Goal: Information Seeking & Learning: Learn about a topic

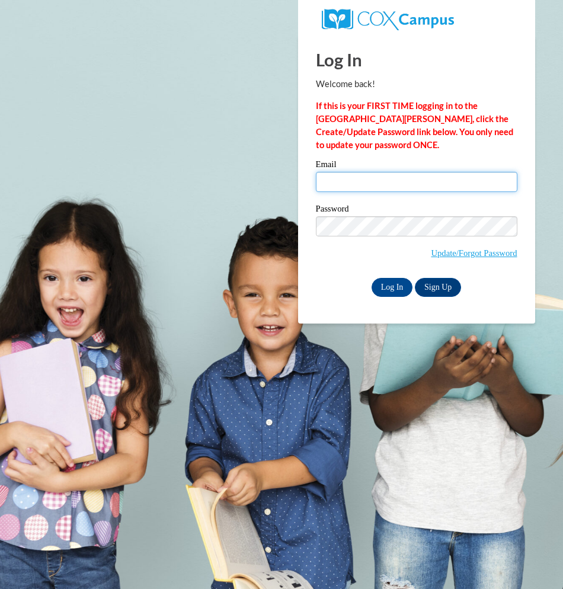
click at [373, 182] on input "Email" at bounding box center [416, 182] width 201 height 20
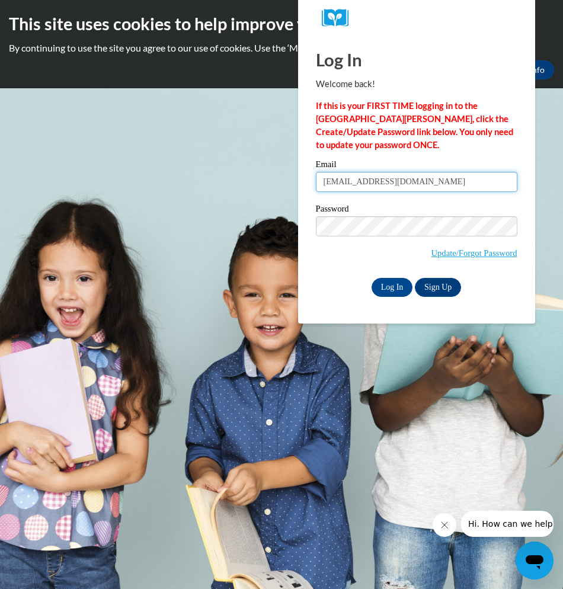
type input "jpickett@valdosta.edu"
click at [372, 278] on input "Log In" at bounding box center [392, 287] width 41 height 19
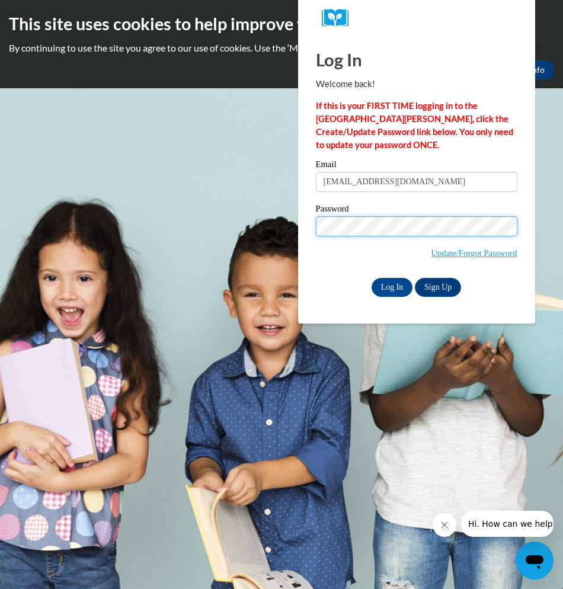
click at [372, 278] on input "Log In" at bounding box center [392, 287] width 41 height 19
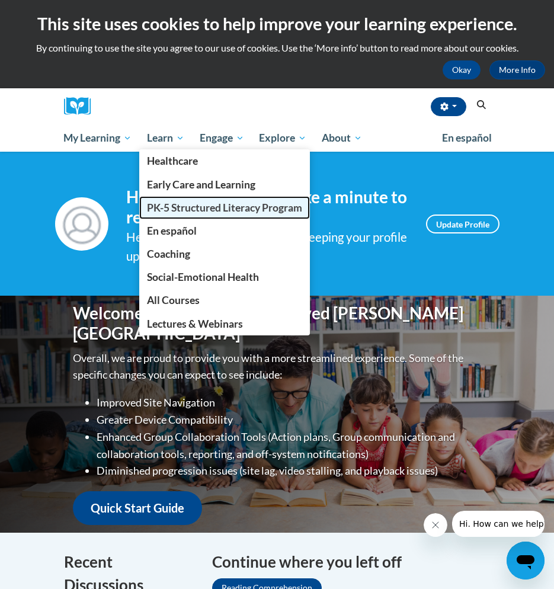
click at [177, 207] on span "PK-5 Structured Literacy Program" at bounding box center [224, 207] width 155 height 12
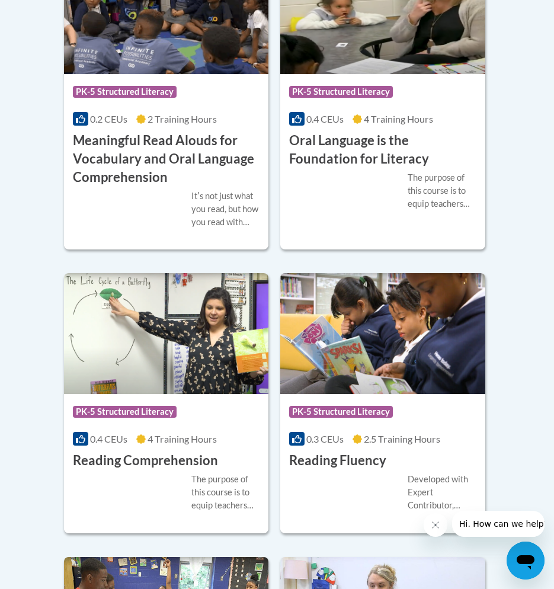
scroll to position [1185, 0]
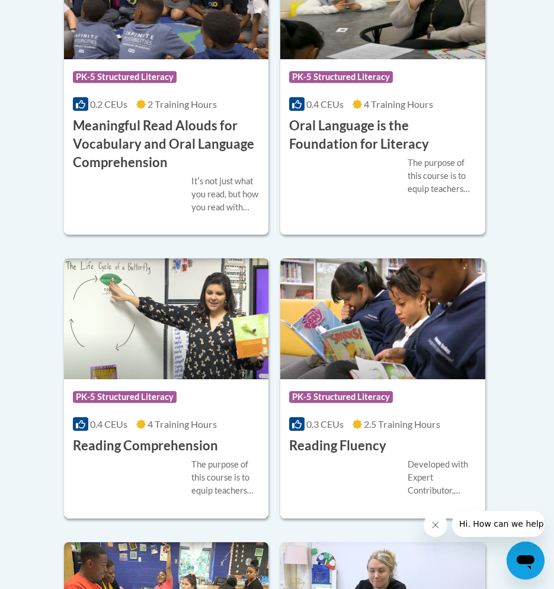
click at [188, 450] on h3 "Reading Comprehension" at bounding box center [145, 446] width 145 height 18
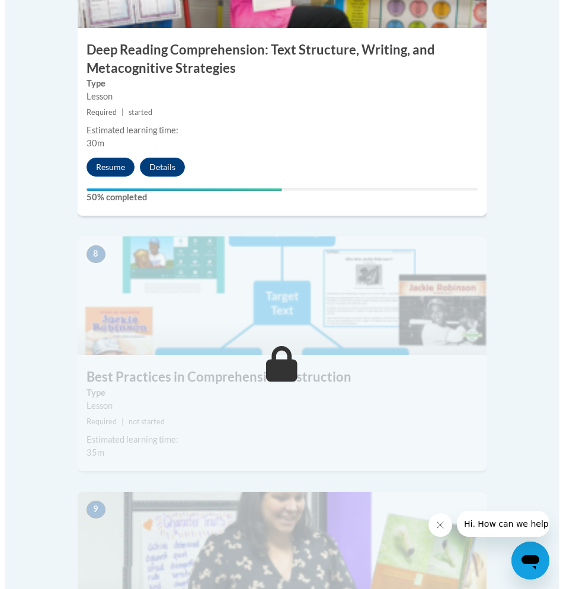
scroll to position [2411, 0]
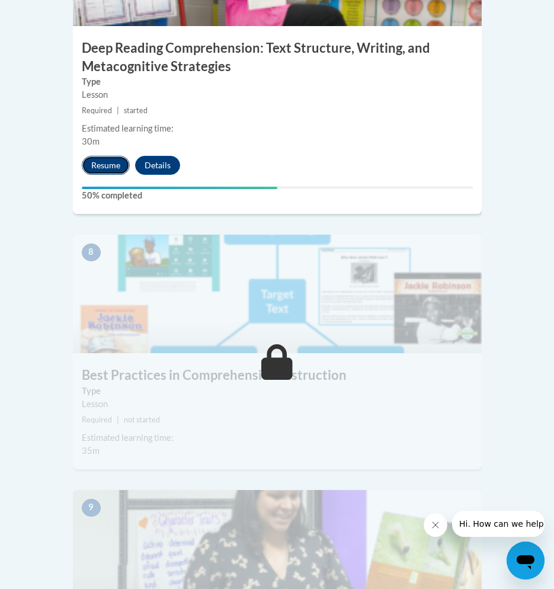
click at [110, 156] on button "Resume" at bounding box center [106, 165] width 48 height 19
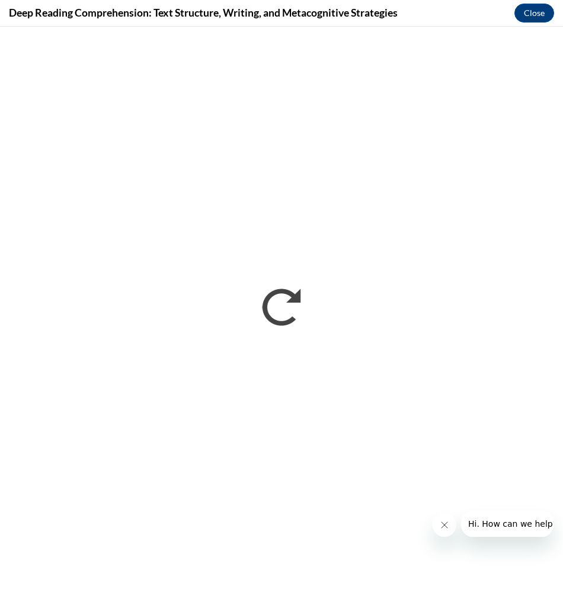
scroll to position [0, 0]
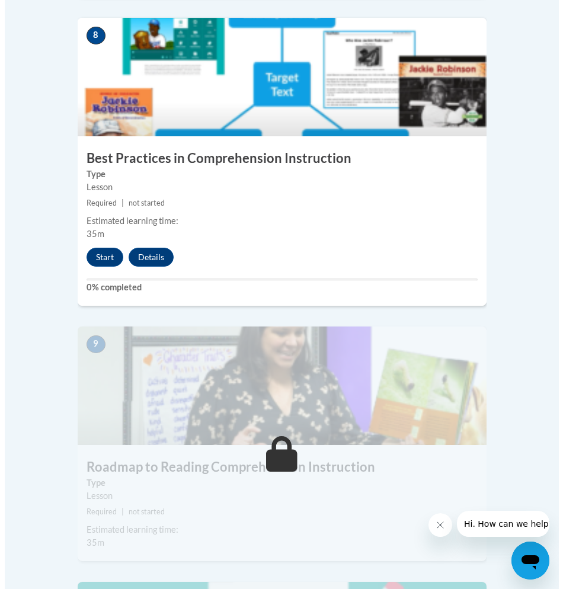
scroll to position [2548, 0]
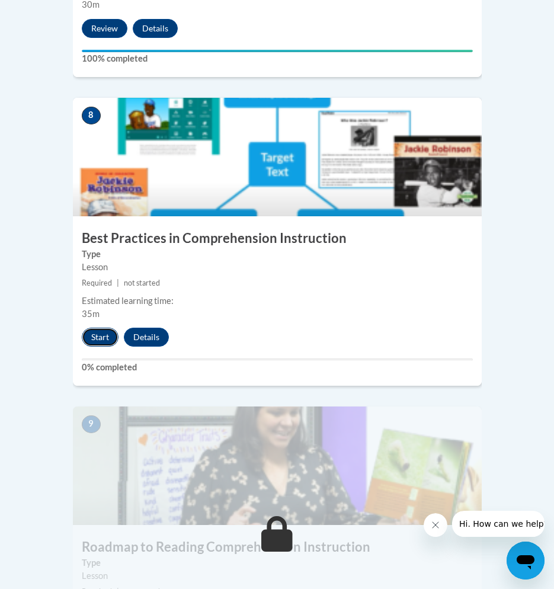
click at [105, 328] on button "Start" at bounding box center [100, 337] width 37 height 19
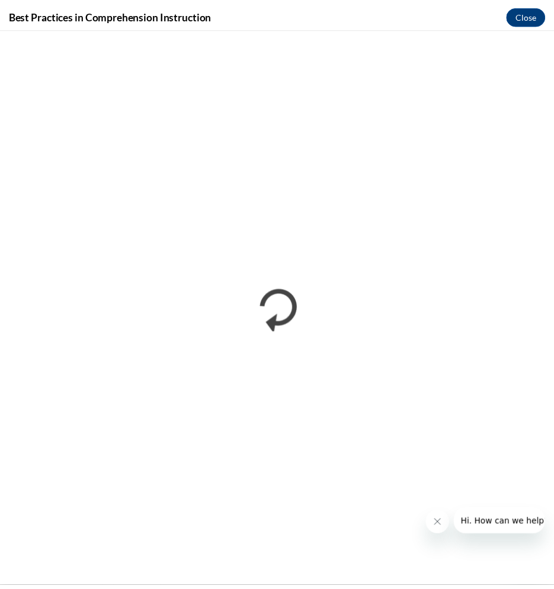
scroll to position [0, 0]
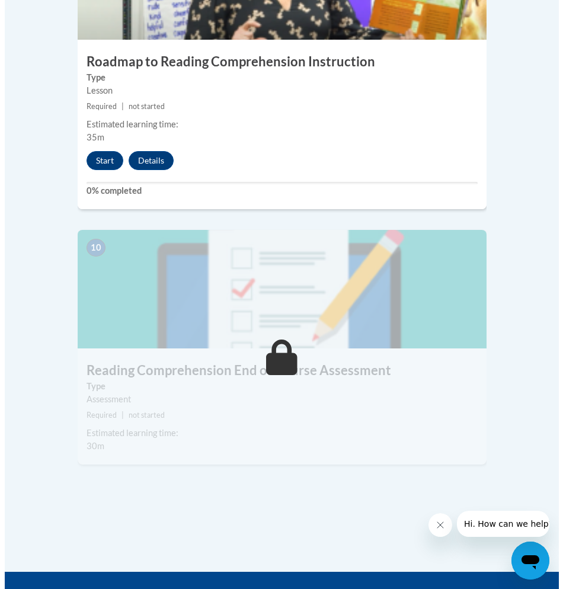
scroll to position [3022, 0]
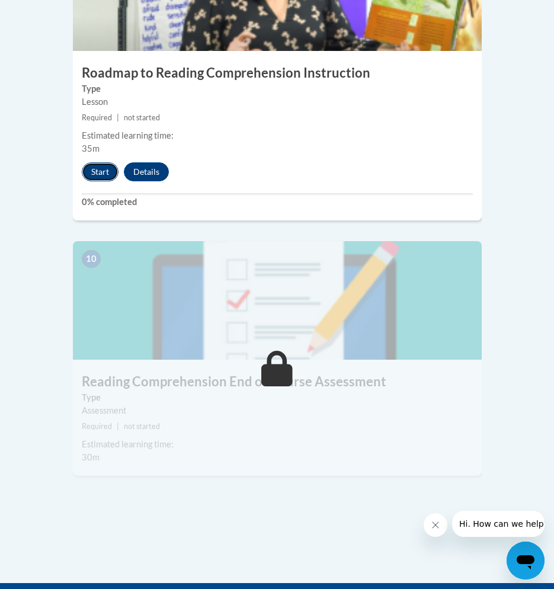
click at [97, 162] on button "Start" at bounding box center [100, 171] width 37 height 19
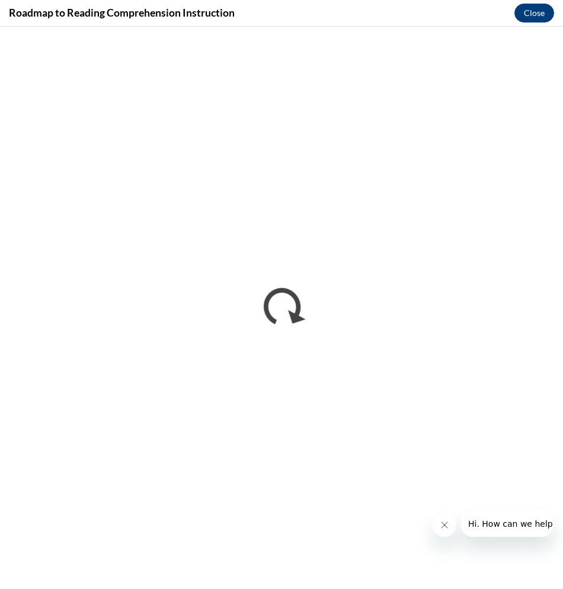
scroll to position [0, 0]
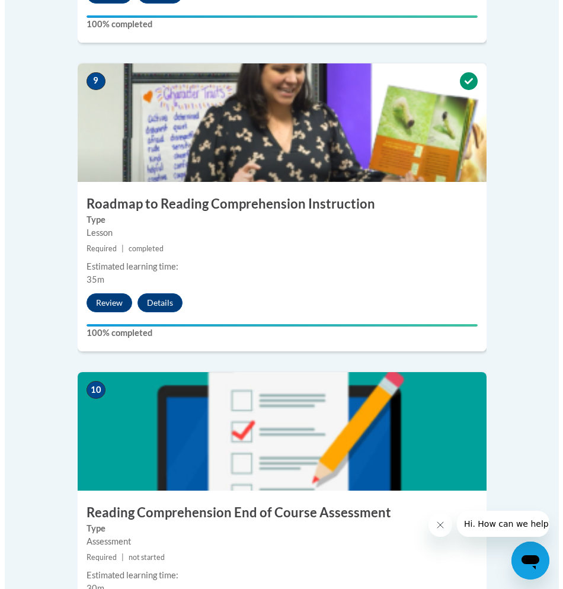
scroll to position [3033, 0]
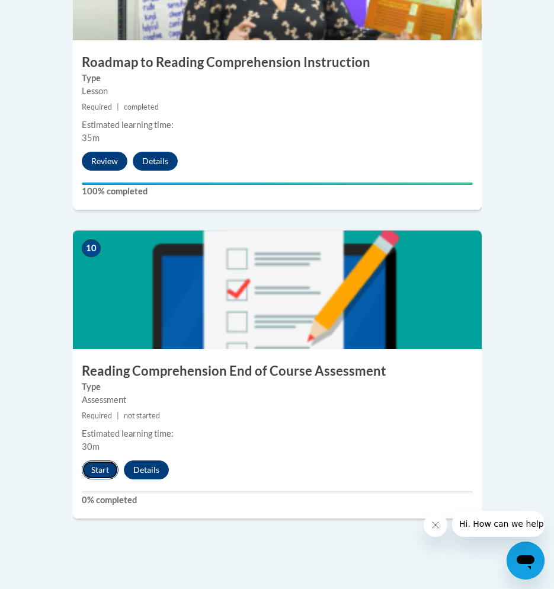
click at [102, 460] on button "Start" at bounding box center [100, 469] width 37 height 19
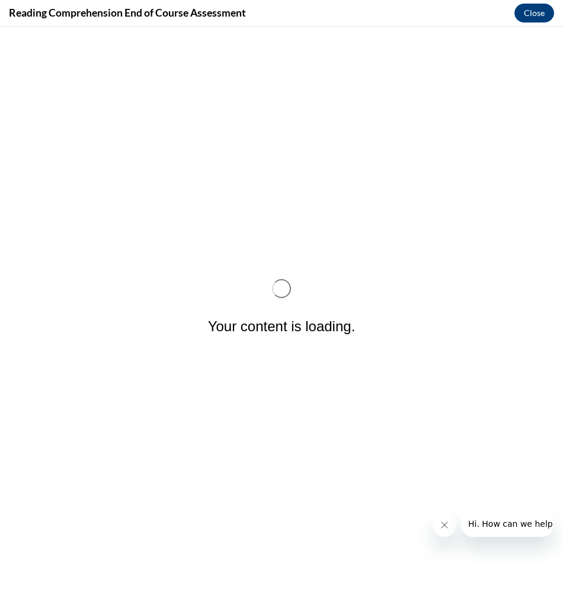
scroll to position [0, 0]
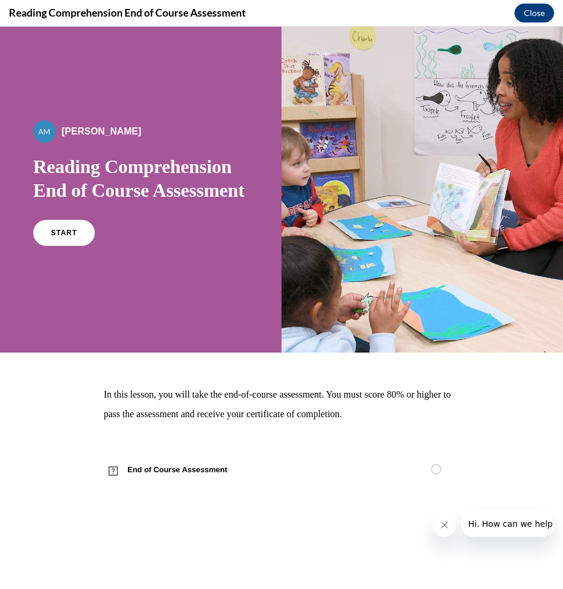
click at [97, 245] on div "START" at bounding box center [140, 238] width 215 height 36
click at [72, 238] on span "START" at bounding box center [63, 233] width 27 height 9
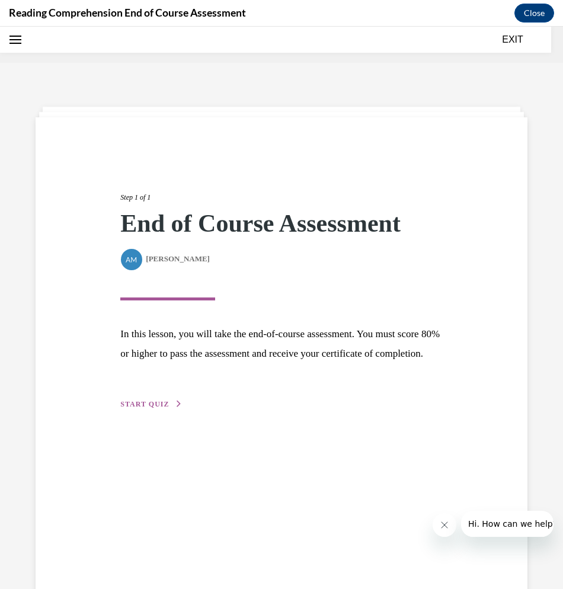
scroll to position [37, 0]
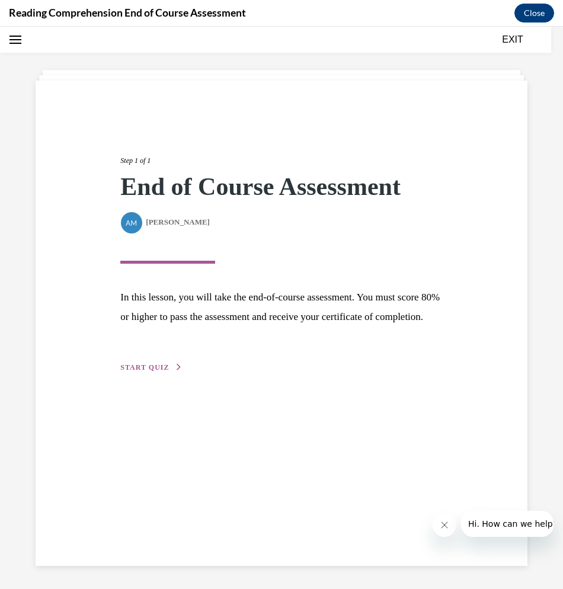
click at [148, 374] on div "Step 1 of 1 End of Course Assessment By Alexander Mackey Alexander Mackey In th…" at bounding box center [281, 251] width 340 height 246
click at [149, 372] on span "START QUIZ" at bounding box center [144, 367] width 49 height 8
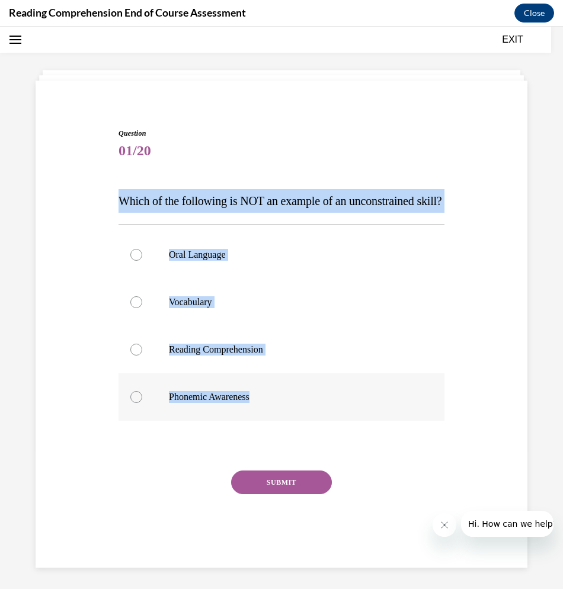
drag, startPoint x: 116, startPoint y: 195, endPoint x: 332, endPoint y: 425, distance: 316.5
click at [332, 425] on div "Question 01/20 Which of the following is NOT an example of an unconstrained ski…" at bounding box center [282, 338] width 332 height 457
copy div "Which of the following is NOT an example of an unconstrained skill? Oral Langua…"
click at [231, 403] on p "Phonemic Awareness" at bounding box center [292, 397] width 246 height 12
click at [142, 403] on input "Phonemic Awareness" at bounding box center [136, 397] width 12 height 12
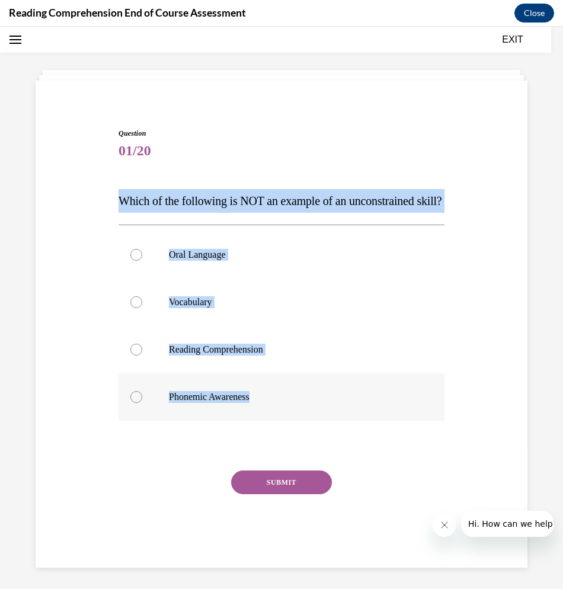
radio input "true"
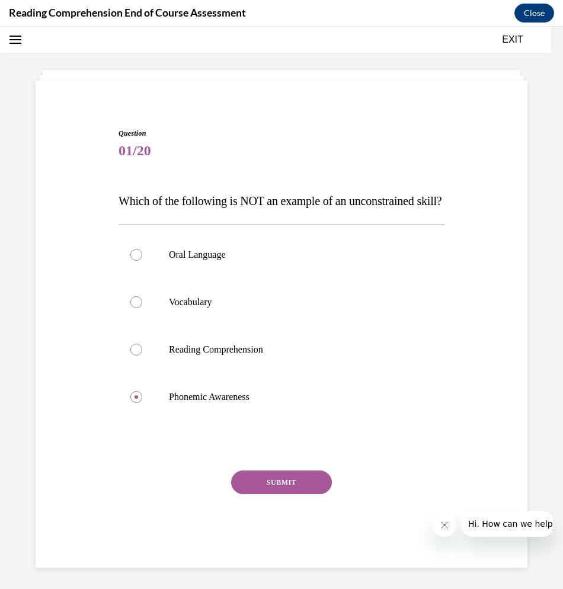
click at [273, 494] on button "SUBMIT" at bounding box center [281, 483] width 101 height 24
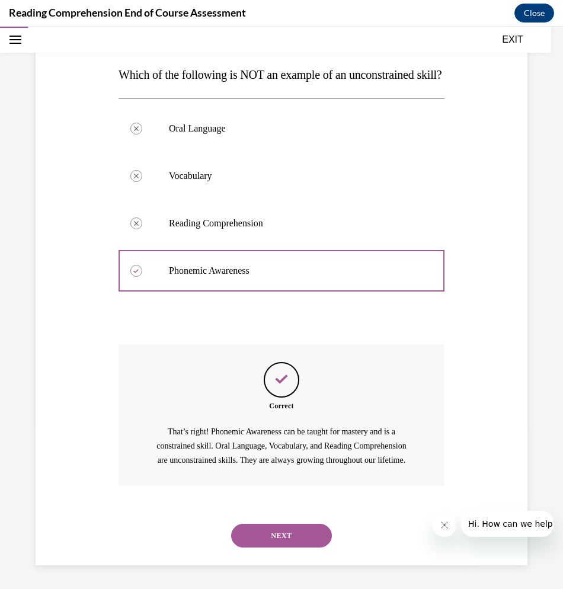
click at [279, 536] on button "NEXT" at bounding box center [281, 536] width 101 height 24
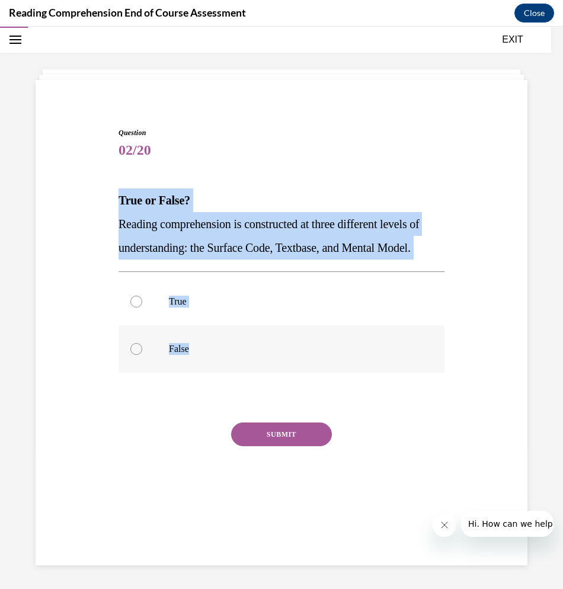
drag, startPoint x: 107, startPoint y: 200, endPoint x: 286, endPoint y: 363, distance: 241.6
click at [286, 363] on div "Question 02/20 True or False? Reading comprehension is constructed at three dif…" at bounding box center [282, 306] width 498 height 428
copy div "True or False? Reading comprehension is constructed at three different levels o…"
click at [197, 308] on p "True" at bounding box center [292, 302] width 246 height 12
click at [142, 308] on input "True" at bounding box center [136, 302] width 12 height 12
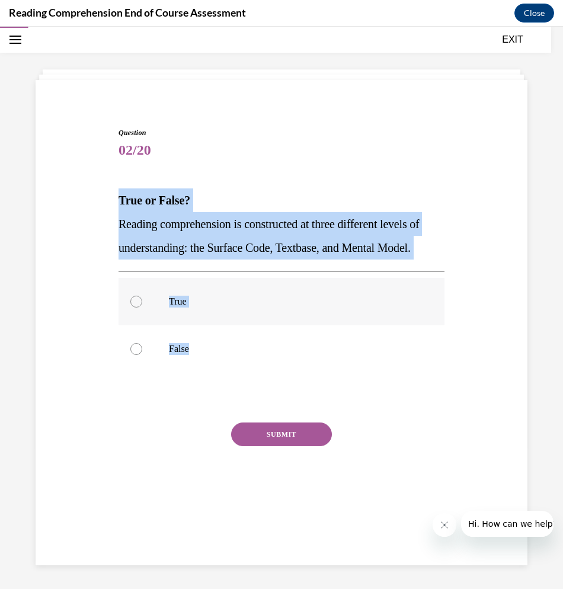
radio input "true"
click at [275, 446] on button "SUBMIT" at bounding box center [281, 435] width 101 height 24
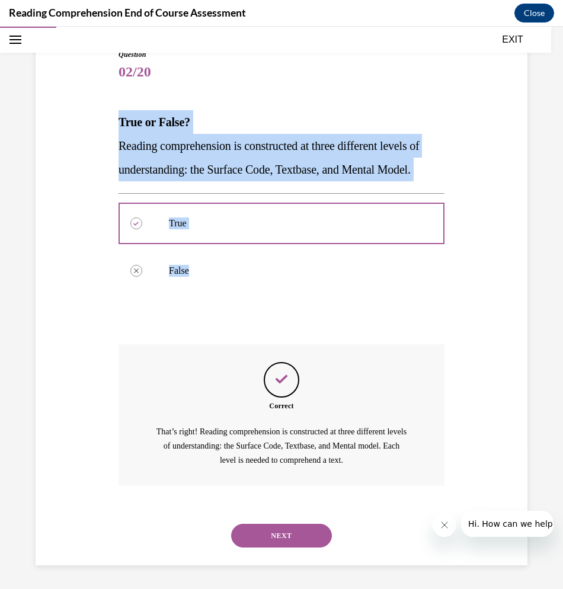
scroll to position [139, 0]
drag, startPoint x: 170, startPoint y: 136, endPoint x: 170, endPoint y: 145, distance: 8.9
click at [169, 136] on p "Reading comprehension is constructed at three different levels of understanding…" at bounding box center [282, 157] width 326 height 47
click at [281, 545] on button "NEXT" at bounding box center [281, 536] width 101 height 24
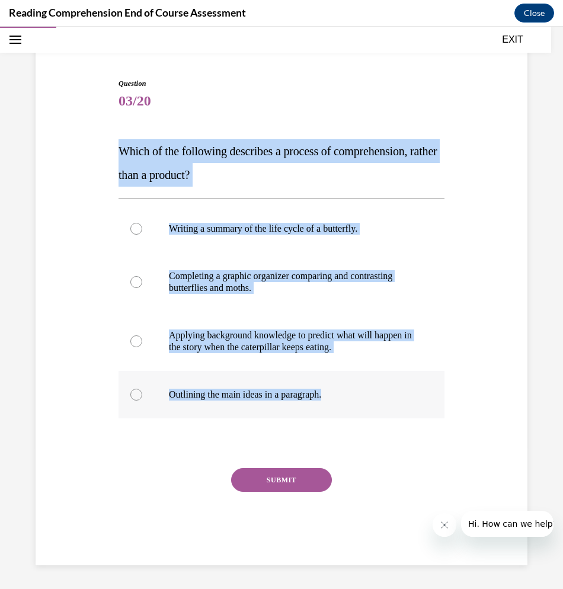
drag, startPoint x: 95, startPoint y: 132, endPoint x: 377, endPoint y: 408, distance: 394.7
click at [377, 408] on div "Question 03/20 Which of the following describes a process of comprehension, rat…" at bounding box center [282, 304] width 498 height 523
copy div "Which of the following describes a process of comprehension, rather than a prod…"
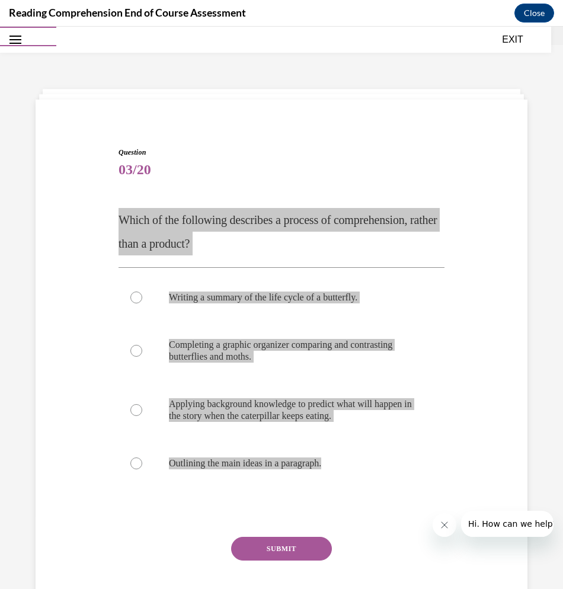
scroll to position [0, 0]
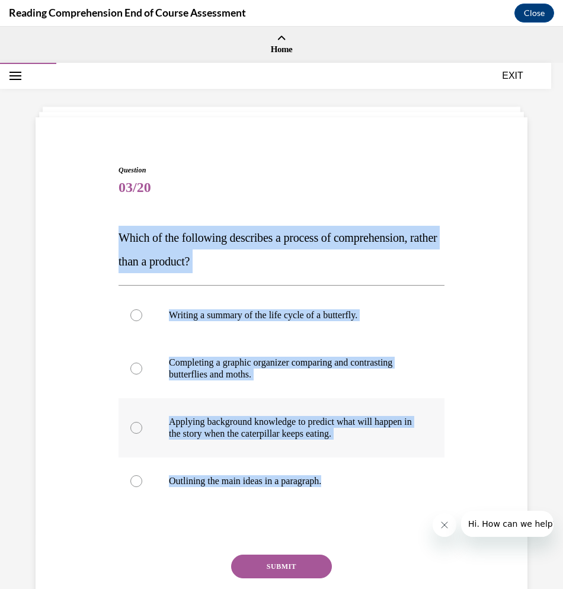
click at [284, 415] on label "Applying background knowledge to predict what will happen in the story when the…" at bounding box center [282, 427] width 326 height 59
click at [142, 422] on input "Applying background knowledge to predict what will happen in the story when the…" at bounding box center [136, 428] width 12 height 12
radio input "true"
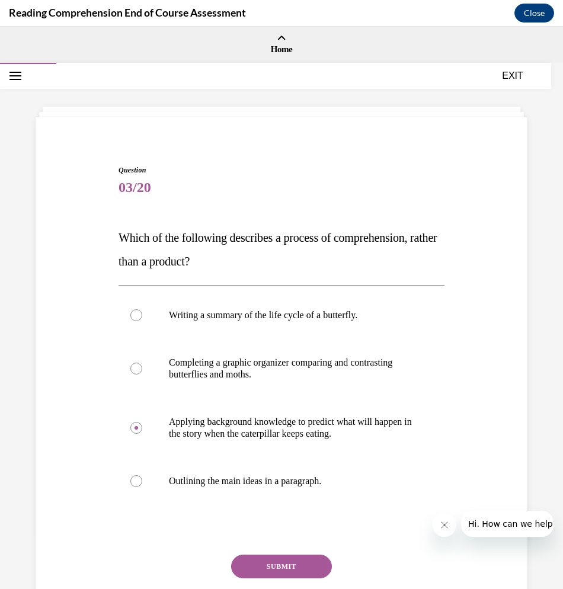
click at [281, 567] on button "SUBMIT" at bounding box center [281, 567] width 101 height 24
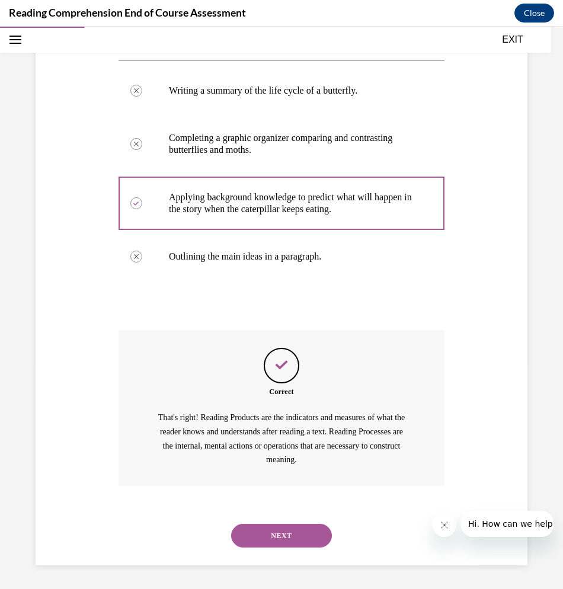
click at [271, 539] on button "NEXT" at bounding box center [281, 536] width 101 height 24
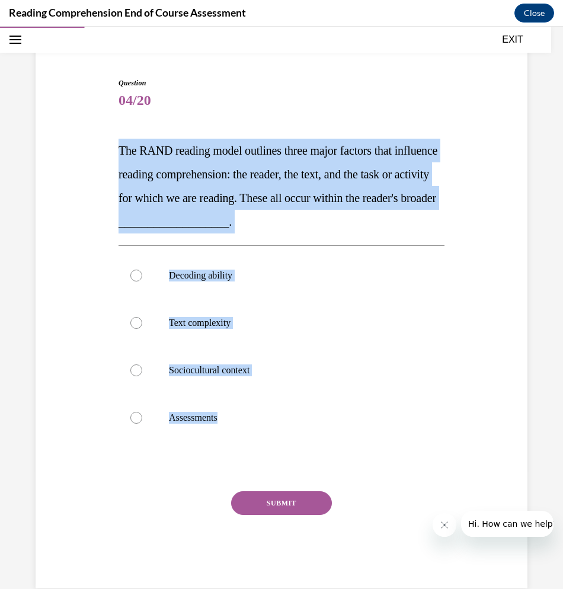
scroll to position [110, 0]
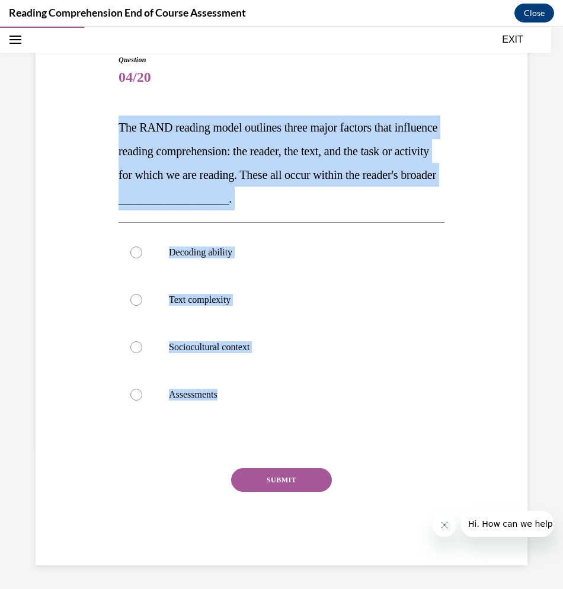
drag, startPoint x: 108, startPoint y: 114, endPoint x: 322, endPoint y: 449, distance: 397.3
click at [322, 449] on div "Question 04/20 The RAND reading model outlines three major factors that influen…" at bounding box center [282, 292] width 498 height 546
copy div "The RAND reading model outlines three major factors that influence reading comp…"
click at [192, 350] on p "Sociocultural context" at bounding box center [292, 347] width 246 height 12
click at [142, 350] on input "Sociocultural context" at bounding box center [136, 347] width 12 height 12
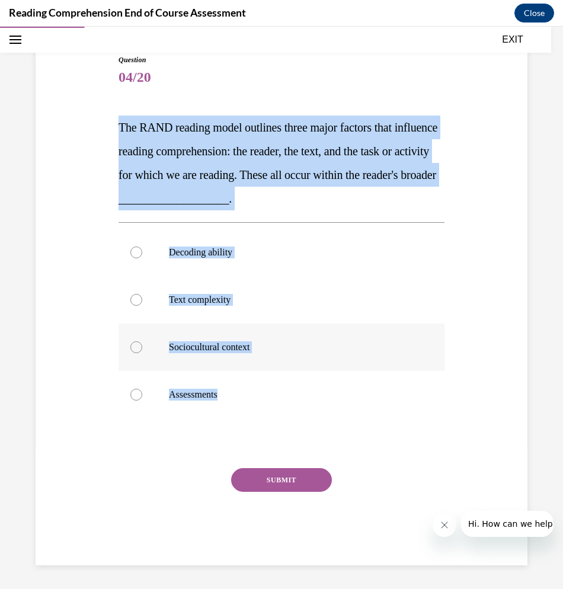
radio input "true"
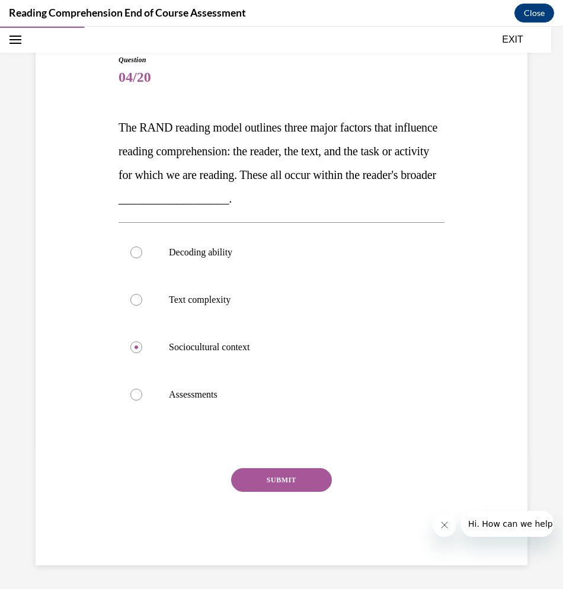
click at [290, 482] on button "SUBMIT" at bounding box center [281, 480] width 101 height 24
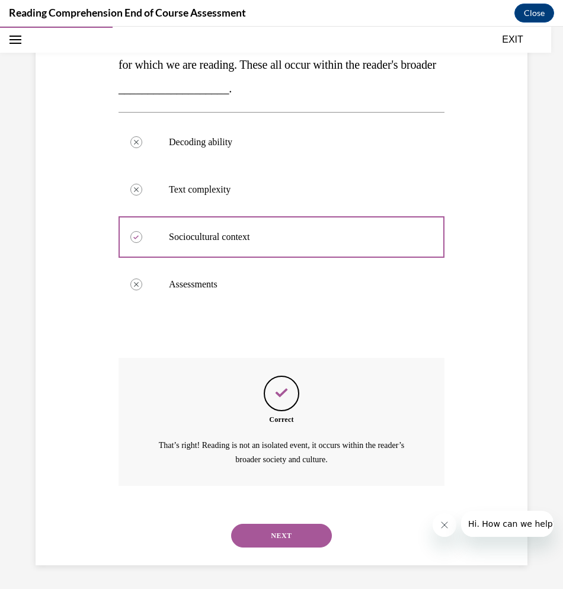
click at [289, 531] on button "NEXT" at bounding box center [281, 536] width 101 height 24
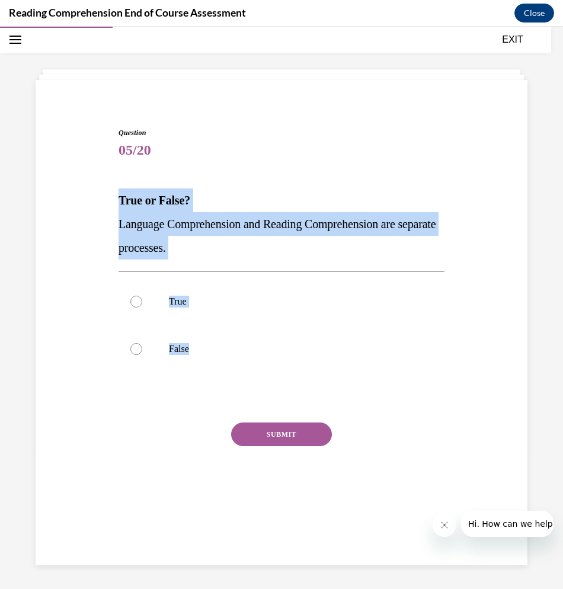
drag, startPoint x: 116, startPoint y: 194, endPoint x: 293, endPoint y: 383, distance: 258.3
click at [283, 358] on div "Question 05/20 True or False? Language Comprehension and Reading Comprehension …" at bounding box center [282, 315] width 332 height 410
copy div "True or False? Language Comprehension and Reading Comprehension are separate pr…"
click at [169, 305] on p "True" at bounding box center [292, 302] width 246 height 12
click at [142, 305] on input "True" at bounding box center [136, 302] width 12 height 12
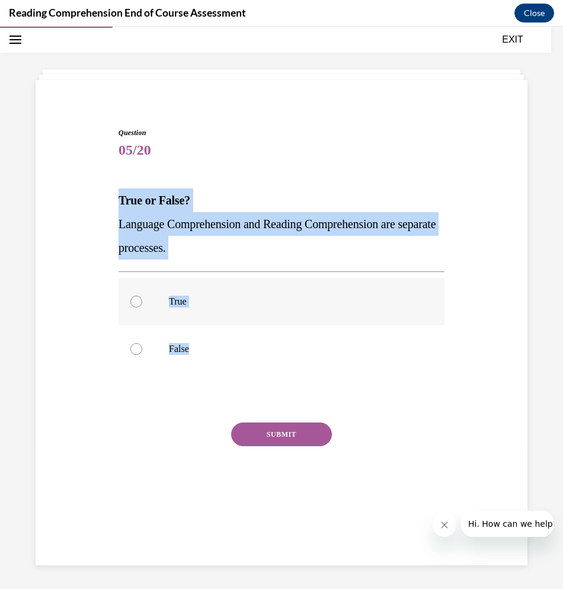
radio input "true"
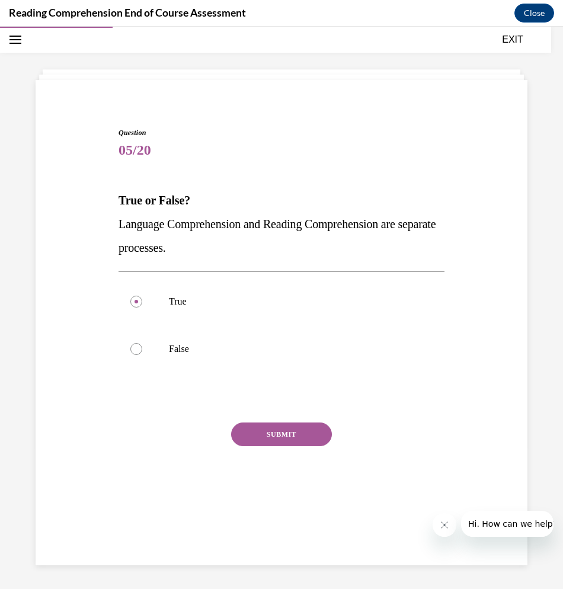
click at [297, 446] on button "SUBMIT" at bounding box center [281, 435] width 101 height 24
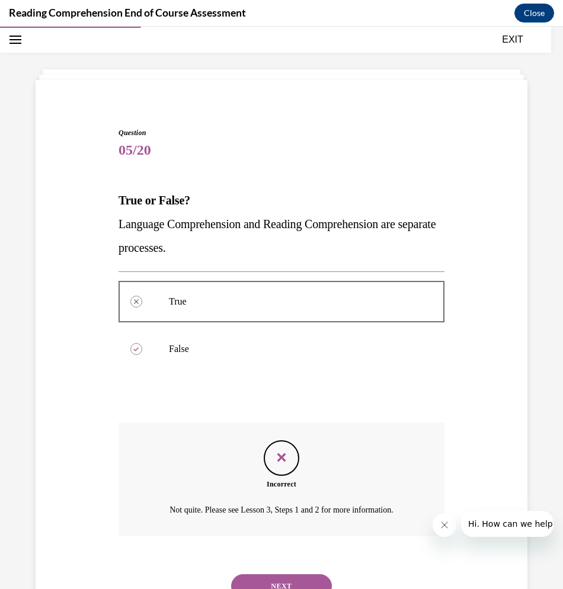
scroll to position [88, 0]
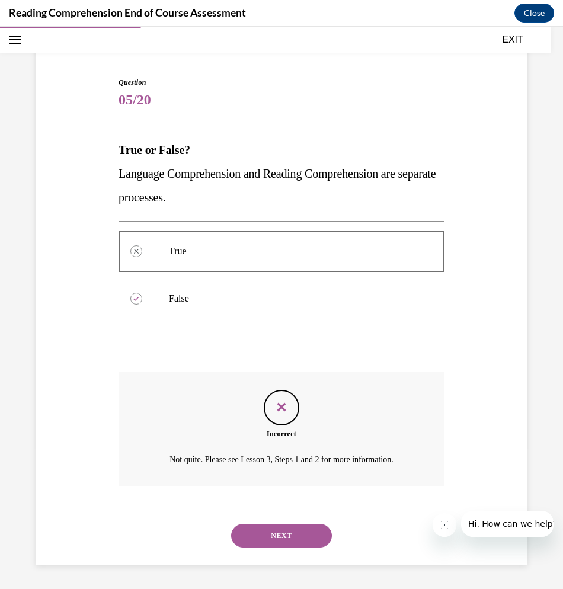
click at [274, 531] on button "NEXT" at bounding box center [281, 536] width 101 height 24
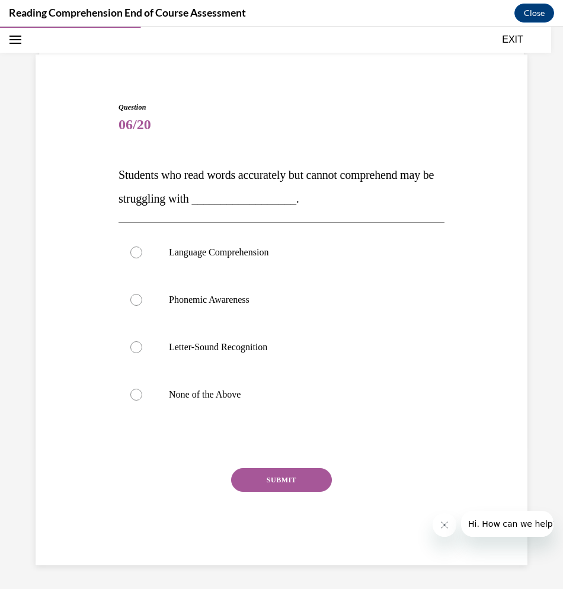
scroll to position [37, 0]
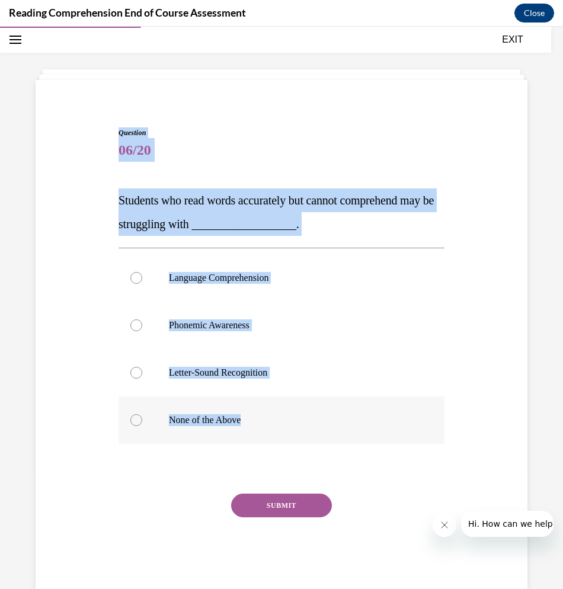
drag, startPoint x: 107, startPoint y: 103, endPoint x: 321, endPoint y: 413, distance: 376.9
click at [321, 413] on div "Question 06/20 Students who read words accurately but cannot comprehend may be …" at bounding box center [282, 341] width 498 height 499
copy div "Question 06/20 Students who read words accurately but cannot comprehend may be …"
click at [153, 216] on p "Students who read words accurately but cannot comprehend may be struggling with…" at bounding box center [282, 211] width 326 height 47
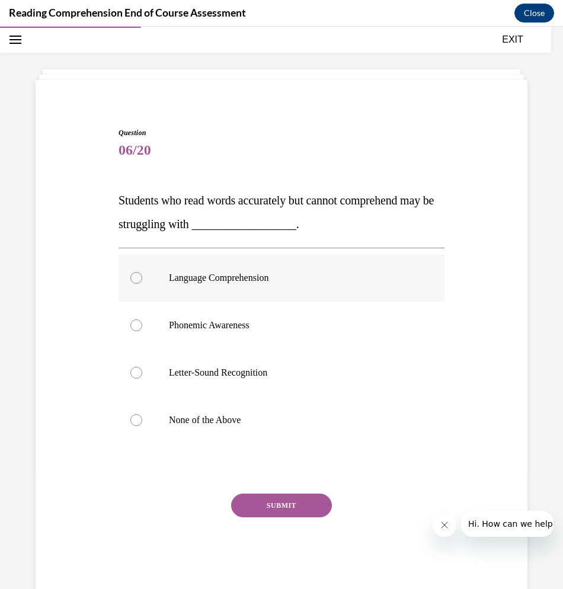
click at [202, 290] on label "Language Comprehension" at bounding box center [282, 277] width 326 height 47
click at [142, 284] on input "Language Comprehension" at bounding box center [136, 278] width 12 height 12
radio input "true"
click at [299, 517] on div "SUBMIT" at bounding box center [282, 523] width 326 height 59
click at [296, 506] on button "SUBMIT" at bounding box center [281, 506] width 101 height 24
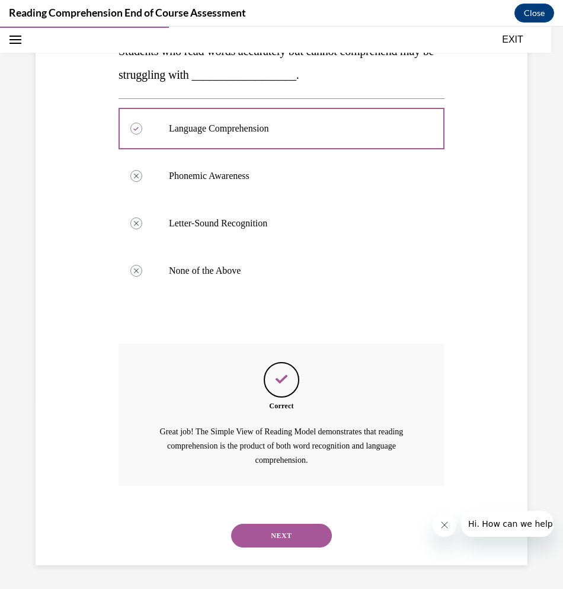
click at [283, 542] on button "NEXT" at bounding box center [281, 536] width 101 height 24
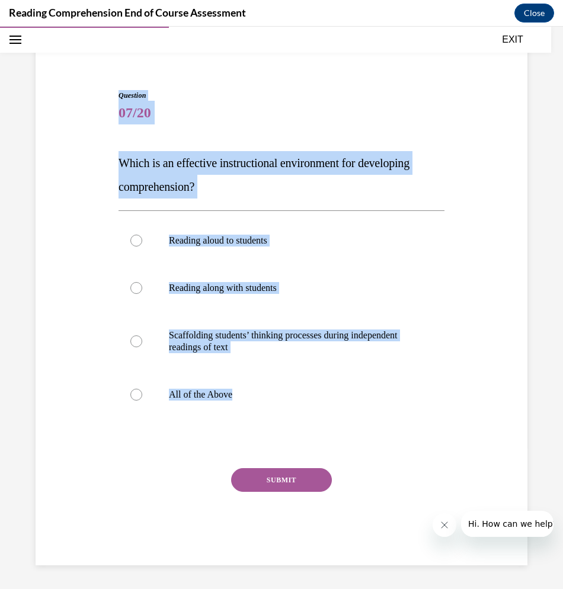
drag, startPoint x: 123, startPoint y: 124, endPoint x: 334, endPoint y: 446, distance: 384.6
click at [334, 446] on div "Question 07/20 Which is an effective instructional environment for developing c…" at bounding box center [282, 310] width 498 height 511
copy div "Question 07/20 Which is an effective instructional environment for developing c…"
click at [231, 391] on p "All of the Above" at bounding box center [292, 395] width 246 height 12
click at [142, 391] on input "All of the Above" at bounding box center [136, 395] width 12 height 12
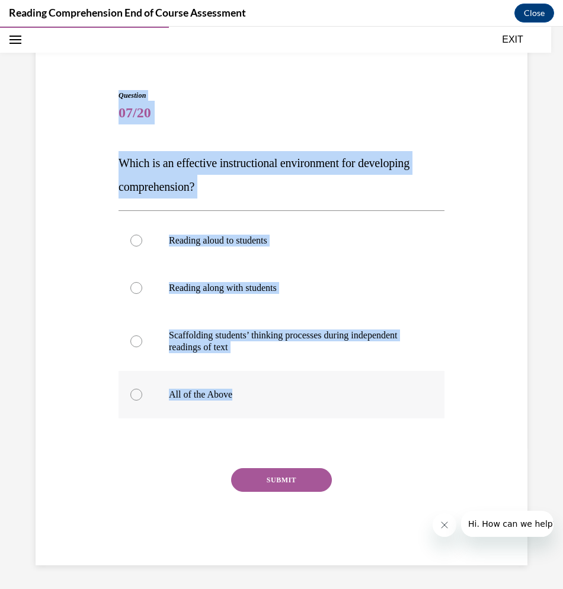
radio input "true"
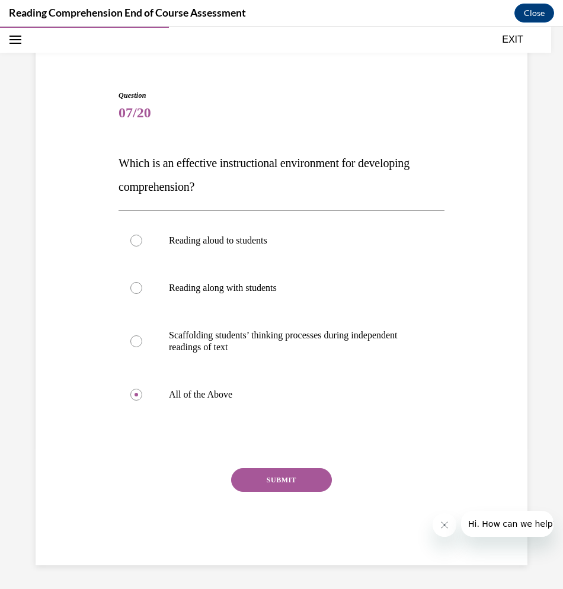
click at [296, 482] on button "SUBMIT" at bounding box center [281, 480] width 101 height 24
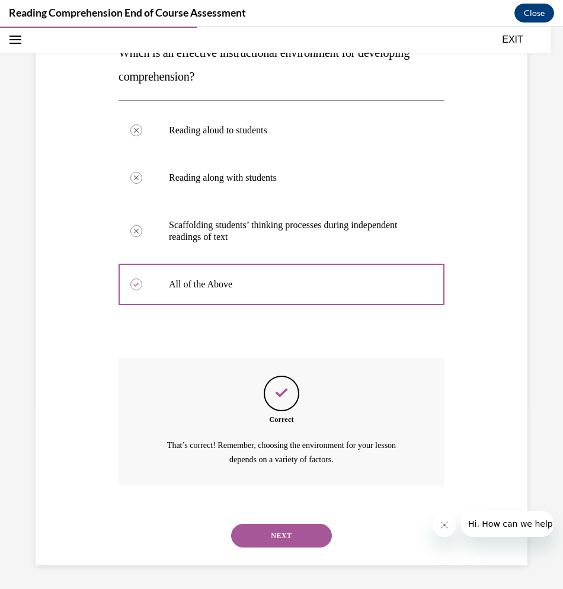
click at [265, 535] on button "NEXT" at bounding box center [281, 536] width 101 height 24
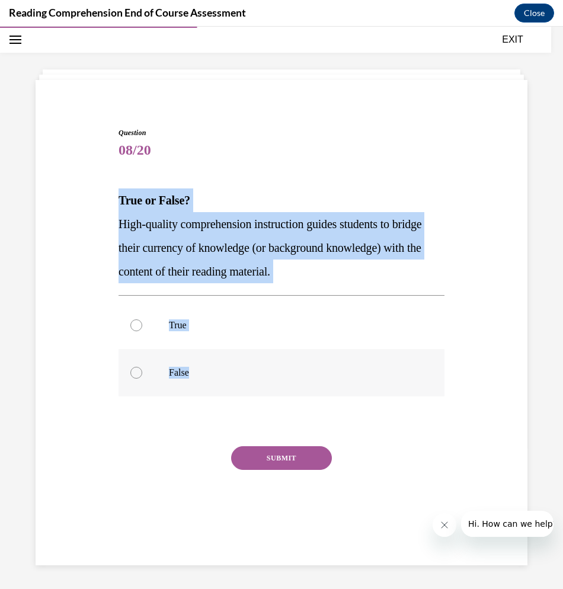
drag, startPoint x: 109, startPoint y: 180, endPoint x: 312, endPoint y: 373, distance: 280.0
click at [312, 373] on div "Question 08/20 True or False? High-quality comprehension instruction guides stu…" at bounding box center [282, 318] width 498 height 452
copy div "True or False? High-quality comprehension instruction guides students to bridge…"
click at [189, 326] on p "True" at bounding box center [292, 325] width 246 height 12
click at [142, 326] on input "True" at bounding box center [136, 325] width 12 height 12
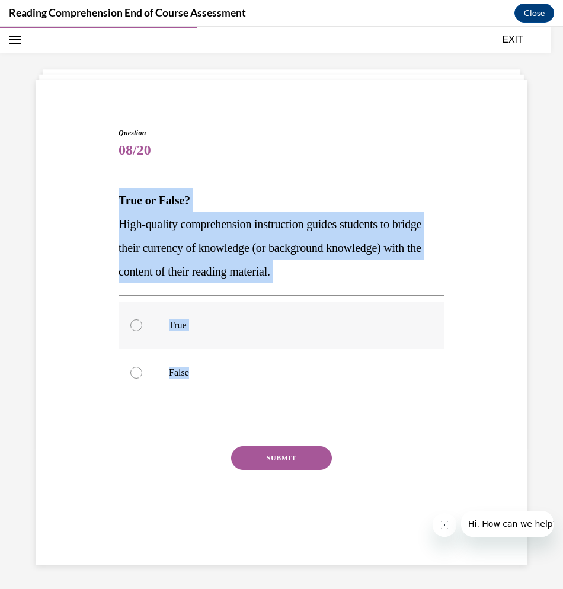
radio input "true"
click at [281, 460] on button "SUBMIT" at bounding box center [281, 458] width 101 height 24
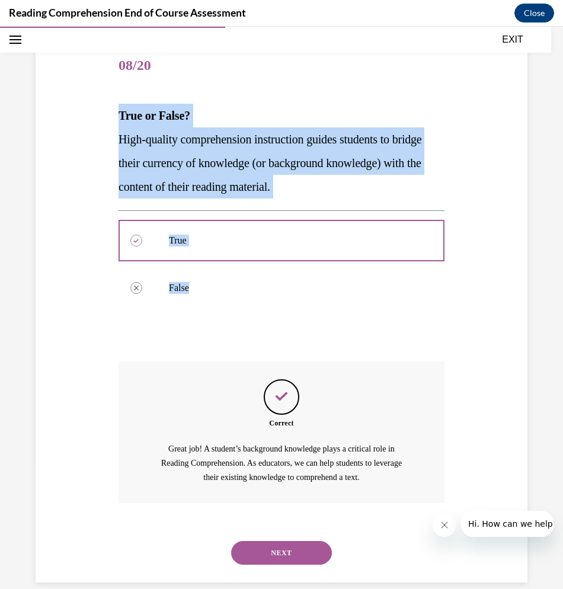
scroll to position [139, 0]
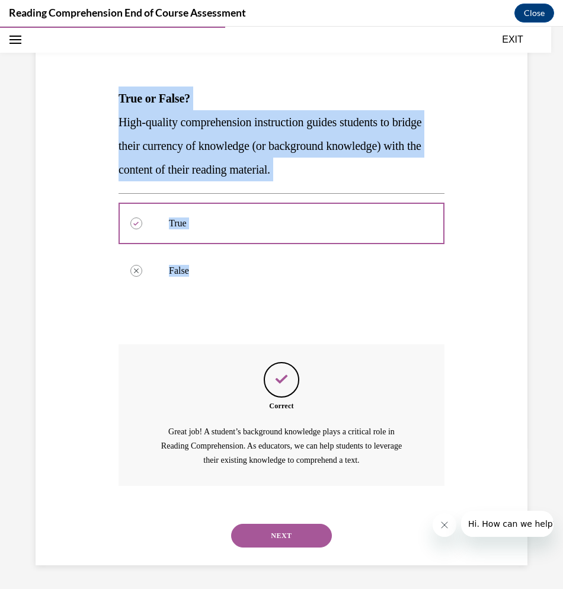
click at [281, 511] on button "SUBMIT" at bounding box center [281, 516] width 101 height 24
click at [280, 526] on button "NEXT" at bounding box center [281, 536] width 101 height 24
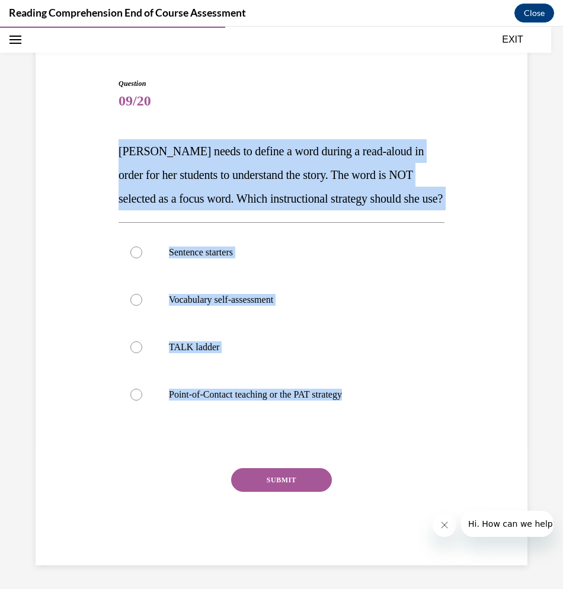
drag, startPoint x: 104, startPoint y: 127, endPoint x: 368, endPoint y: 444, distance: 412.3
click at [368, 444] on div "Question 09/20 Mrs. Ivie needs to define a word during a read-aloud in order fo…" at bounding box center [282, 304] width 498 height 523
copy div "Mrs. Ivie needs to define a word during a read-aloud in order for her students …"
click at [184, 394] on p "Point-of-Contact teaching or the PAT strategy" at bounding box center [292, 395] width 246 height 12
click at [142, 394] on input "Point-of-Contact teaching or the PAT strategy" at bounding box center [136, 395] width 12 height 12
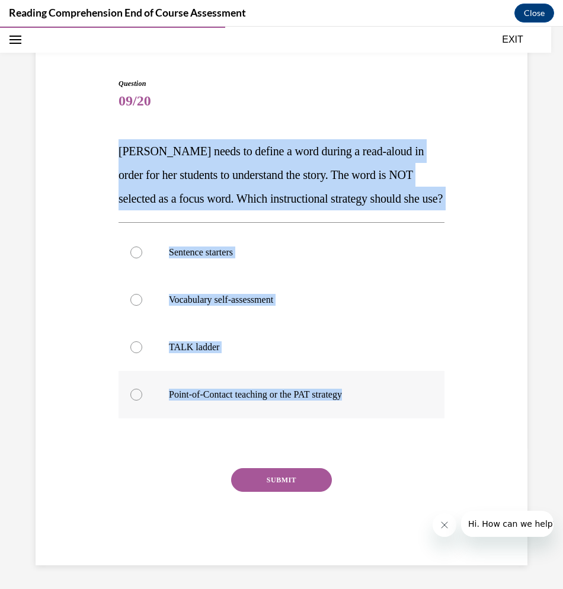
radio input "true"
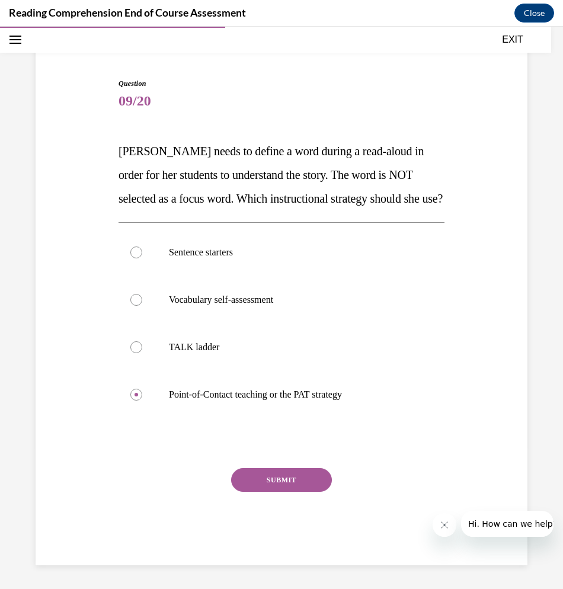
click at [275, 482] on button "SUBMIT" at bounding box center [281, 480] width 101 height 24
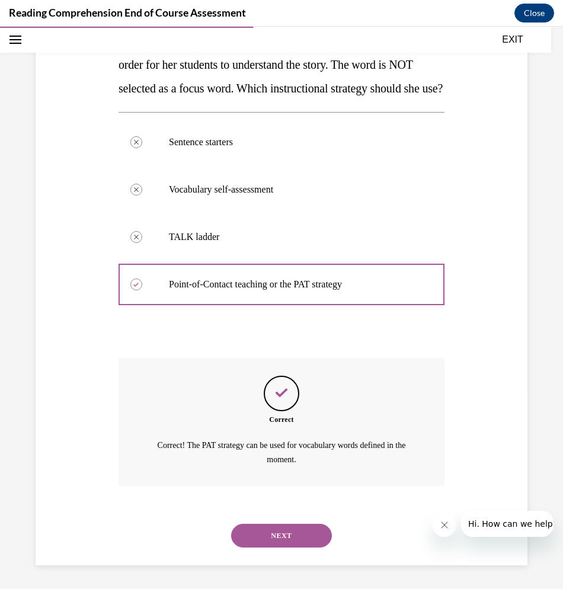
click at [254, 540] on button "NEXT" at bounding box center [281, 536] width 101 height 24
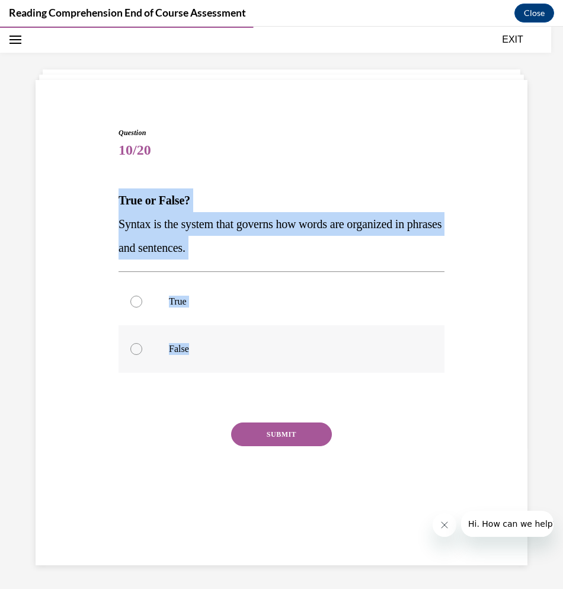
drag, startPoint x: 111, startPoint y: 190, endPoint x: 290, endPoint y: 366, distance: 251.4
click at [290, 366] on div "Question 10/20 True or False? Syntax is the system that governs how words are o…" at bounding box center [282, 306] width 498 height 428
copy div "True or False? Syntax is the system that governs how words are organized in phr…"
click at [162, 228] on span "Syntax is the system that governs how words are organized in phrases and senten…" at bounding box center [280, 235] width 323 height 37
click at [133, 292] on label "True" at bounding box center [282, 301] width 326 height 47
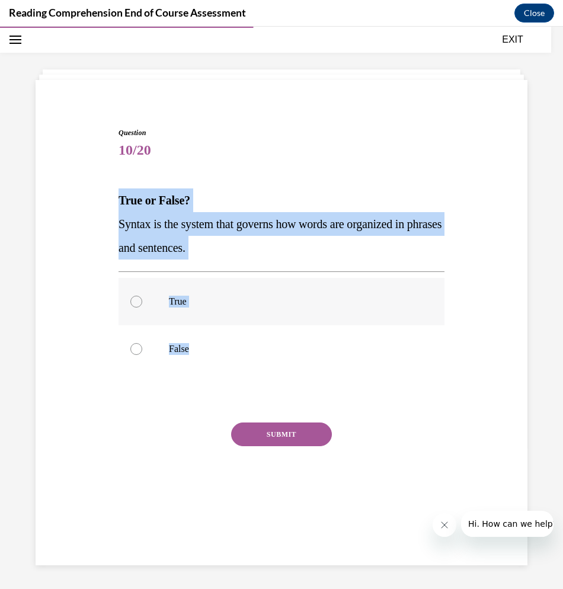
click at [133, 296] on input "True" at bounding box center [136, 302] width 12 height 12
radio input "true"
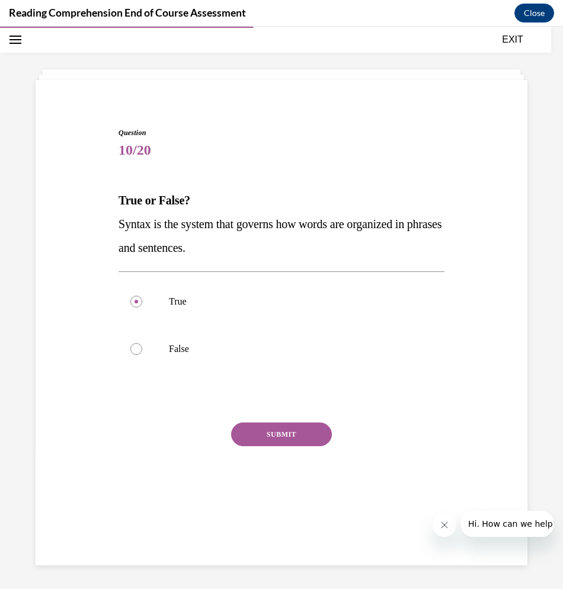
click at [296, 450] on div "SUBMIT" at bounding box center [282, 452] width 326 height 59
click at [290, 438] on button "SUBMIT" at bounding box center [281, 435] width 101 height 24
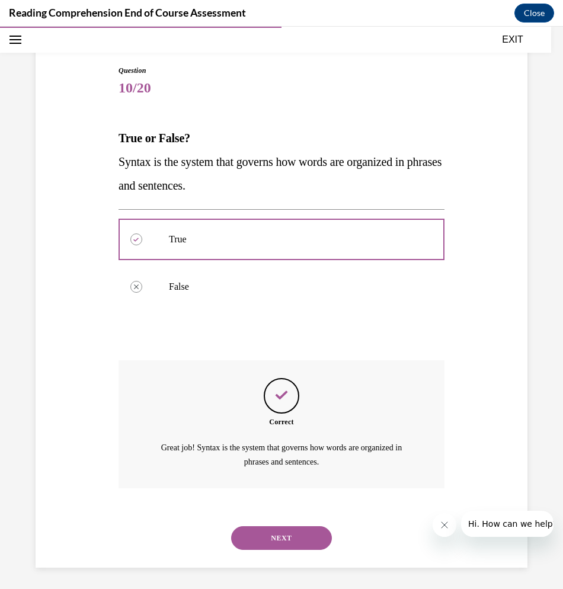
scroll to position [102, 0]
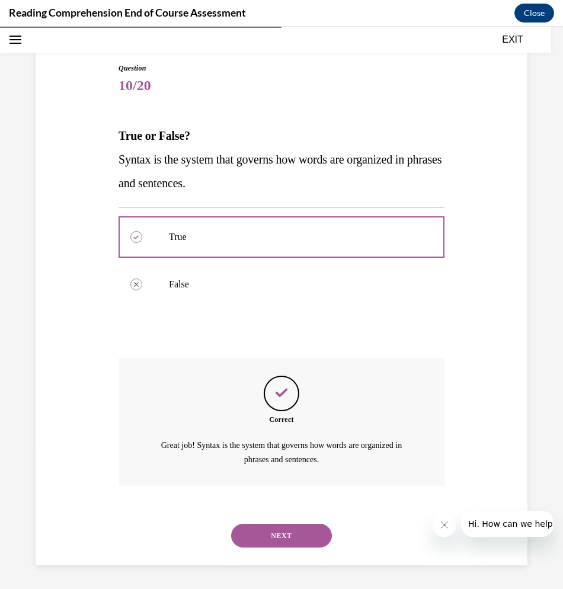
click at [292, 540] on button "NEXT" at bounding box center [281, 536] width 101 height 24
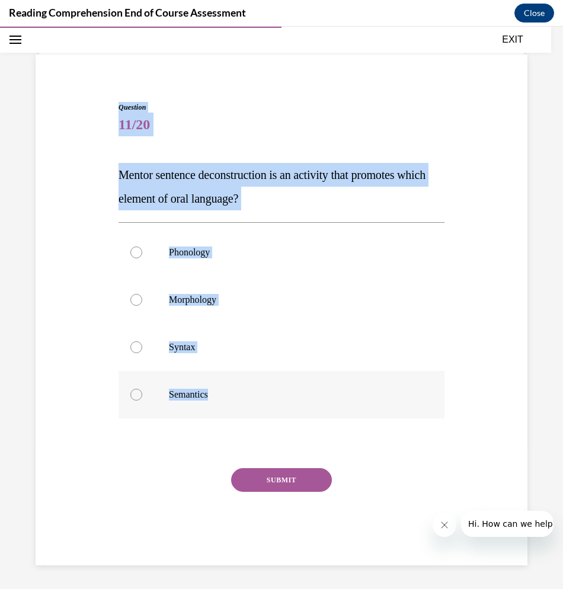
drag, startPoint x: 111, startPoint y: 107, endPoint x: 364, endPoint y: 397, distance: 384.7
click at [364, 397] on div "Question 11/20 Mentor sentence deconstruction is an activity that promotes whic…" at bounding box center [282, 315] width 498 height 499
click at [165, 361] on label "Syntax" at bounding box center [282, 347] width 326 height 47
click at [142, 353] on input "Syntax" at bounding box center [136, 347] width 12 height 12
radio input "true"
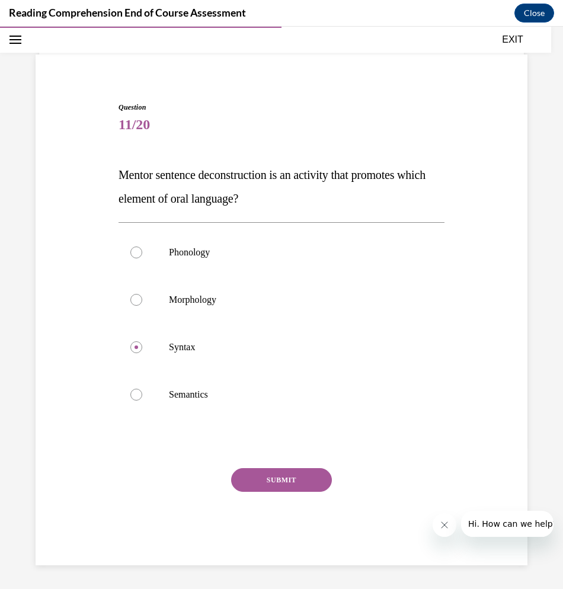
click at [316, 481] on button "SUBMIT" at bounding box center [281, 480] width 101 height 24
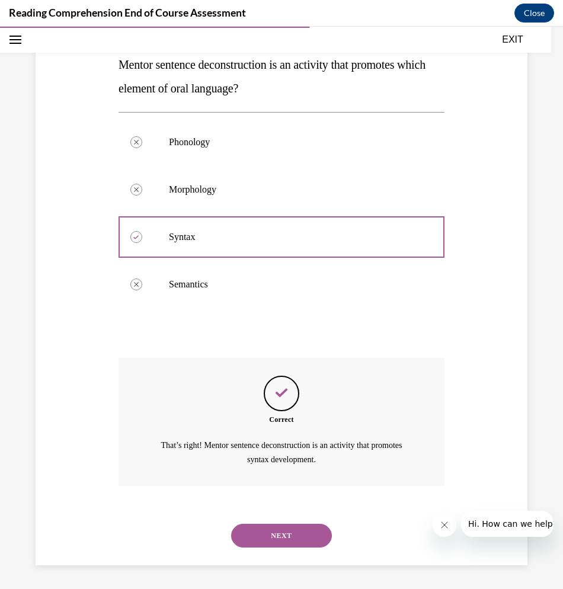
click at [263, 539] on button "NEXT" at bounding box center [281, 536] width 101 height 24
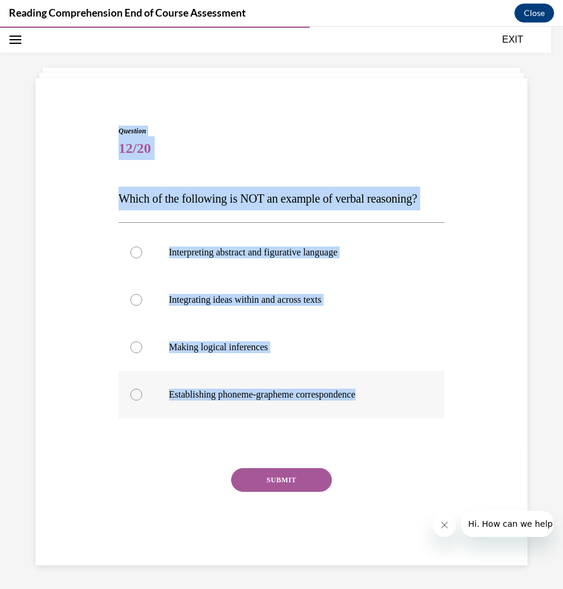
drag, startPoint x: 111, startPoint y: 123, endPoint x: 386, endPoint y: 418, distance: 403.3
click at [386, 418] on div "Question 12/20 Which of the following is NOT an example of verbal reasoning? In…" at bounding box center [282, 327] width 498 height 475
click at [241, 385] on label "Establishing phoneme-grapheme correspondence" at bounding box center [282, 394] width 326 height 47
click at [142, 389] on input "Establishing phoneme-grapheme correspondence" at bounding box center [136, 395] width 12 height 12
radio input "true"
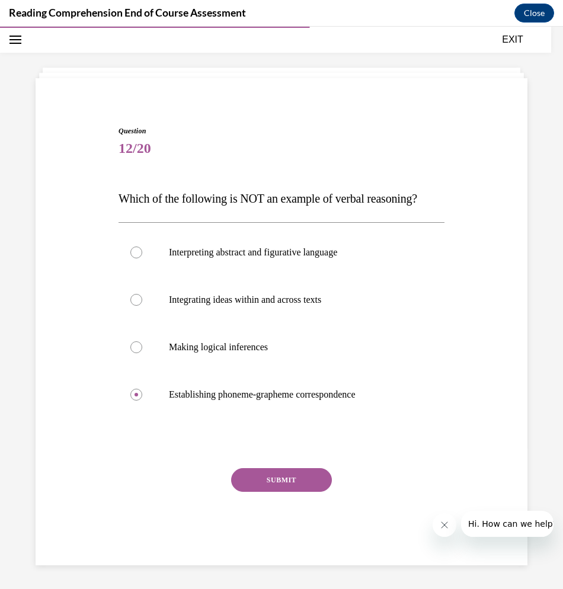
click at [280, 470] on button "SUBMIT" at bounding box center [281, 480] width 101 height 24
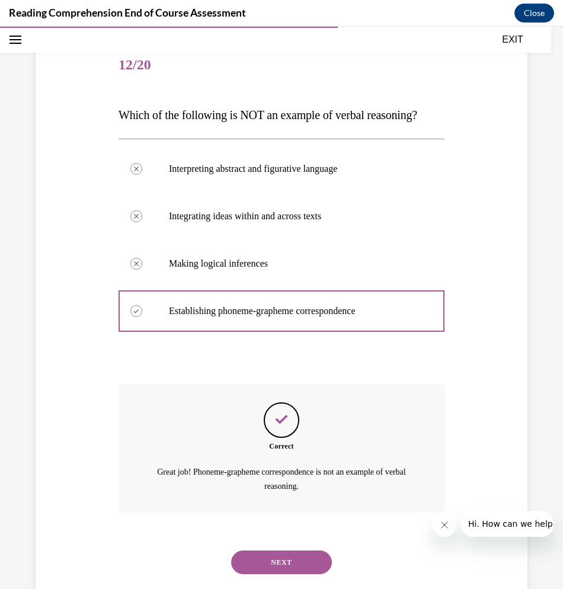
scroll to position [149, 0]
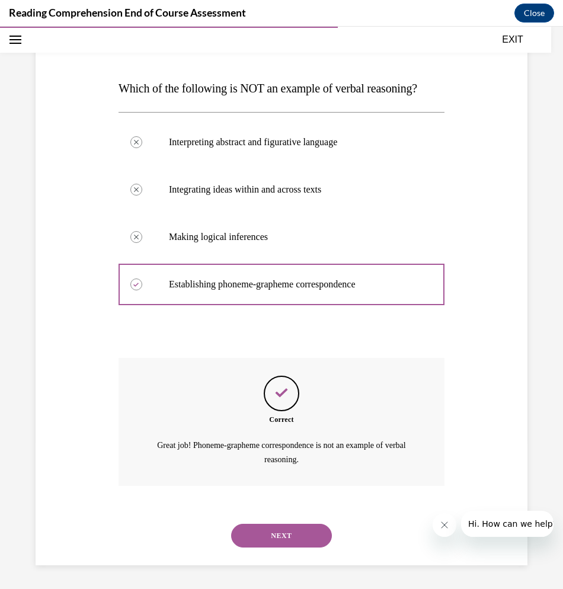
click at [267, 522] on div "NEXT" at bounding box center [282, 535] width 326 height 47
click at [268, 524] on button "NEXT" at bounding box center [281, 536] width 101 height 24
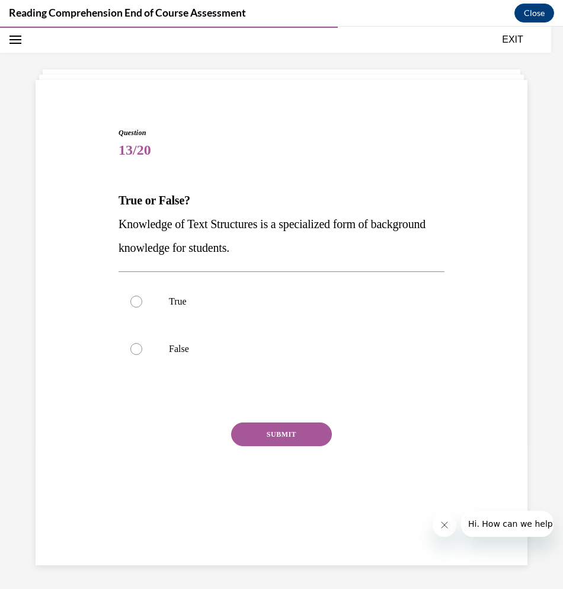
scroll to position [37, 0]
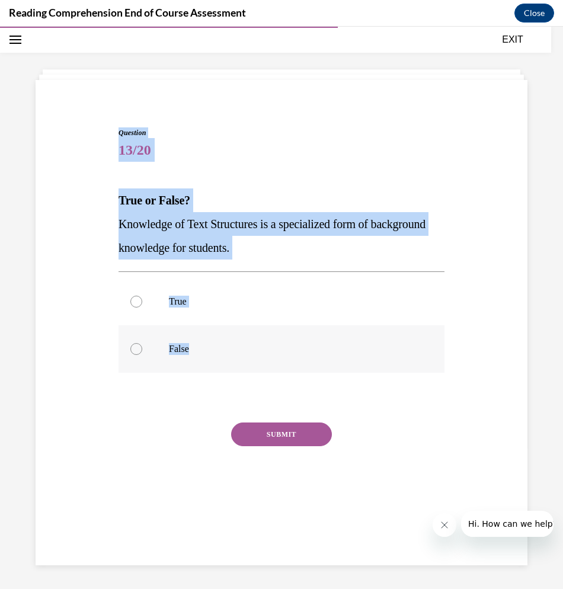
drag, startPoint x: 100, startPoint y: 124, endPoint x: 312, endPoint y: 344, distance: 305.5
click at [312, 344] on div "Question 13/20 True or False? Knowledge of Text Structures is a specialized for…" at bounding box center [282, 306] width 498 height 428
click at [151, 293] on label "True" at bounding box center [282, 301] width 326 height 47
click at [142, 296] on input "True" at bounding box center [136, 302] width 12 height 12
radio input "true"
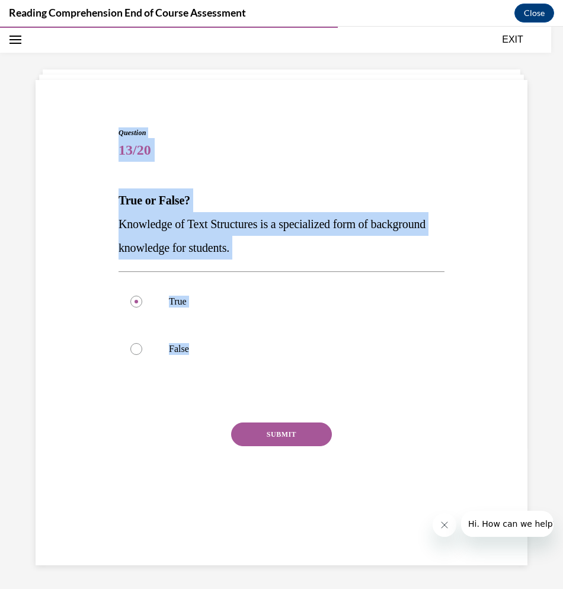
click at [296, 437] on button "SUBMIT" at bounding box center [281, 435] width 101 height 24
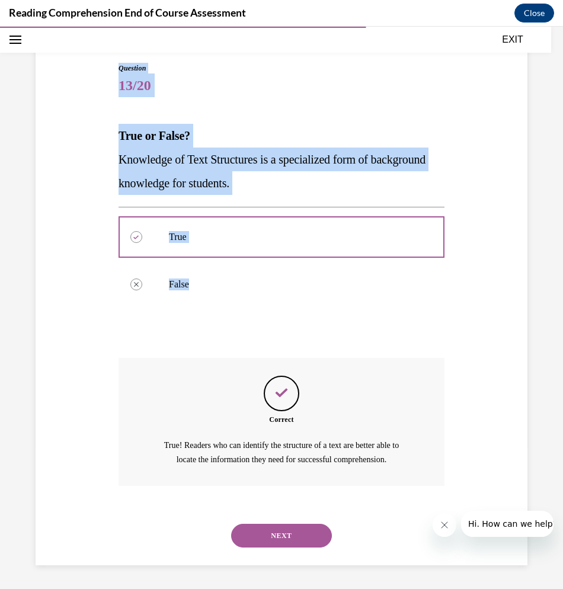
click at [283, 533] on button "NEXT" at bounding box center [281, 536] width 101 height 24
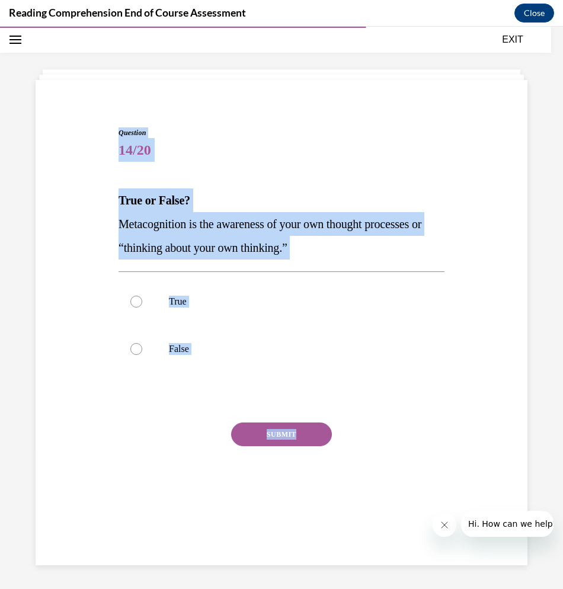
drag, startPoint x: 98, startPoint y: 124, endPoint x: 361, endPoint y: 415, distance: 392.3
click at [361, 415] on div "Question 14/20 True or False? Metacognition is the awareness of your own though…" at bounding box center [282, 306] width 498 height 428
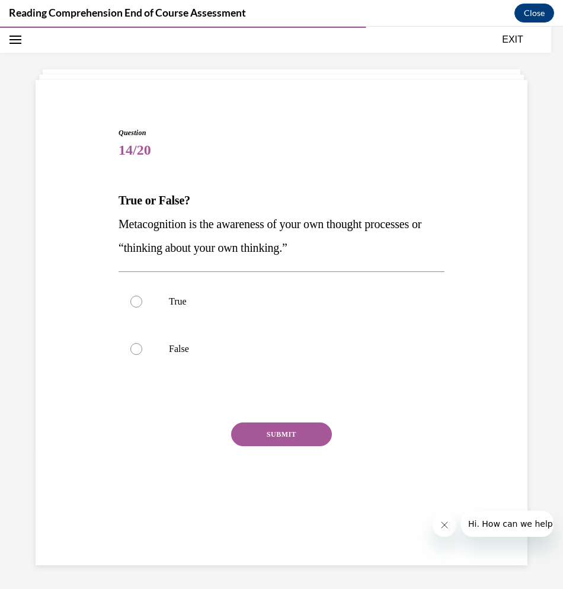
click at [143, 495] on div "SUBMIT NEXT" at bounding box center [282, 471] width 326 height 97
click at [178, 295] on label "True" at bounding box center [282, 301] width 326 height 47
click at [142, 296] on input "True" at bounding box center [136, 302] width 12 height 12
radio input "true"
click at [263, 440] on button "SUBMIT" at bounding box center [281, 435] width 101 height 24
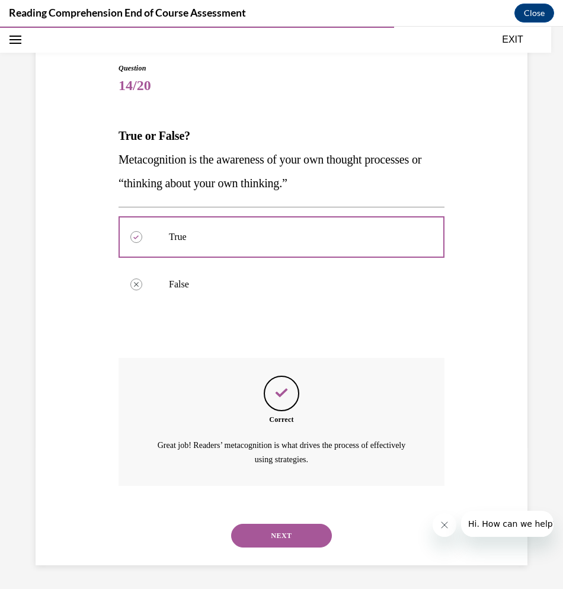
click at [292, 531] on button "NEXT" at bounding box center [281, 536] width 101 height 24
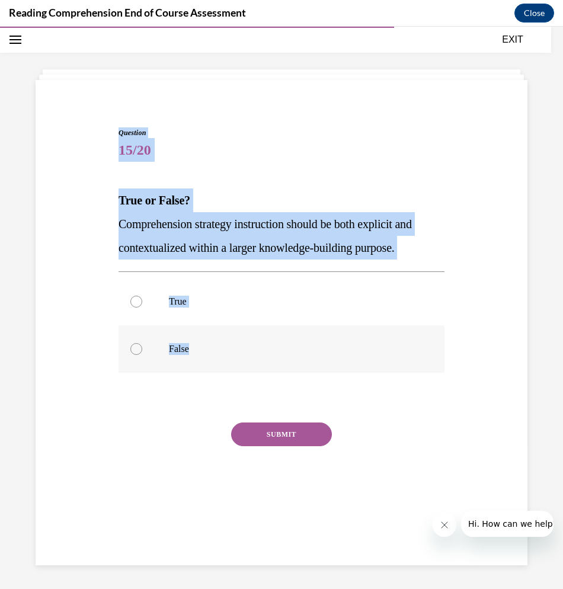
drag, startPoint x: 103, startPoint y: 128, endPoint x: 279, endPoint y: 367, distance: 297.5
click at [279, 367] on div "Question 15/20 True or False? Comprehension strategy instruction should be both…" at bounding box center [282, 306] width 498 height 428
click at [189, 308] on p "True" at bounding box center [292, 302] width 246 height 12
click at [142, 308] on input "True" at bounding box center [136, 302] width 12 height 12
radio input "true"
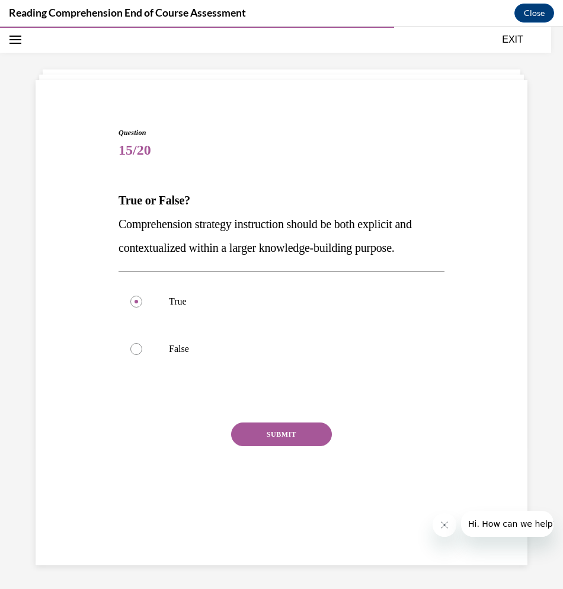
click at [268, 446] on button "SUBMIT" at bounding box center [281, 435] width 101 height 24
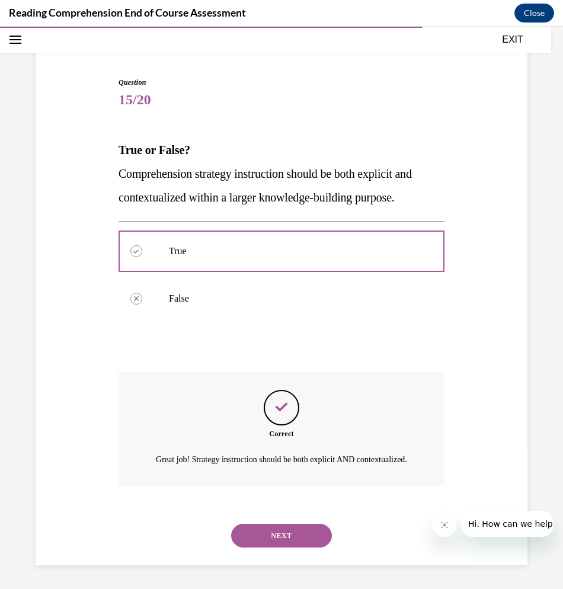
click at [280, 511] on button "SUBMIT" at bounding box center [281, 516] width 101 height 24
click at [283, 531] on button "NEXT" at bounding box center [281, 536] width 101 height 24
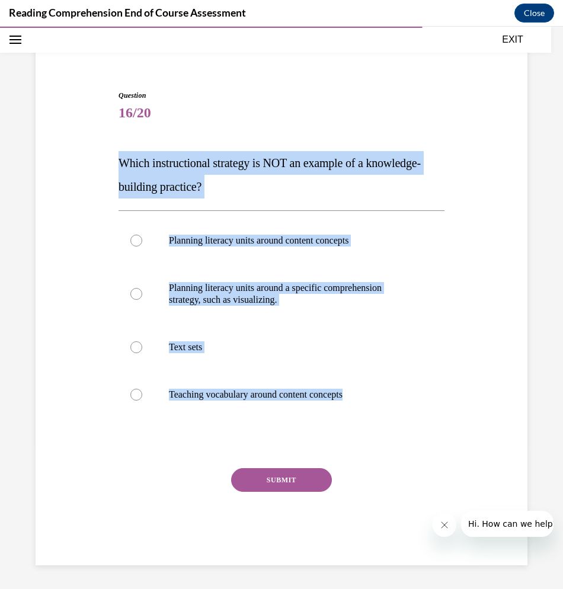
drag, startPoint x: 117, startPoint y: 154, endPoint x: 446, endPoint y: 394, distance: 406.7
click at [446, 394] on div "Question 16/20 Which instructional strategy is NOT an example of a knowledge-bu…" at bounding box center [282, 310] width 498 height 511
click at [261, 300] on p "Planning literacy units around a specific comprehension strategy, such as visua…" at bounding box center [292, 294] width 246 height 24
click at [142, 300] on input "Planning literacy units around a specific comprehension strategy, such as visua…" at bounding box center [136, 294] width 12 height 12
radio input "true"
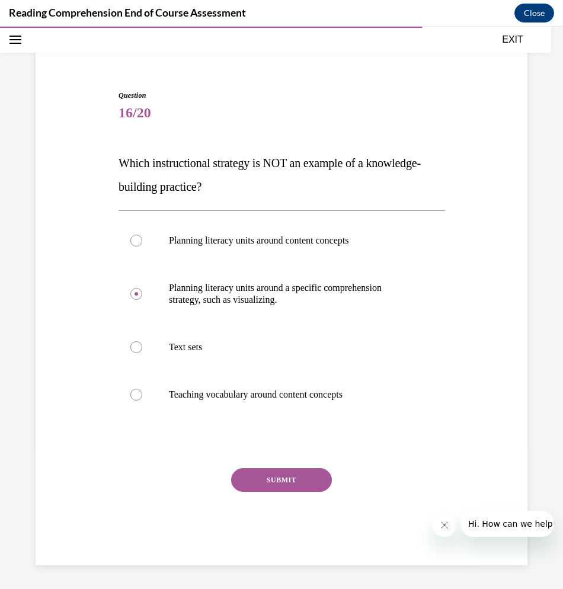
click at [268, 473] on button "SUBMIT" at bounding box center [281, 480] width 101 height 24
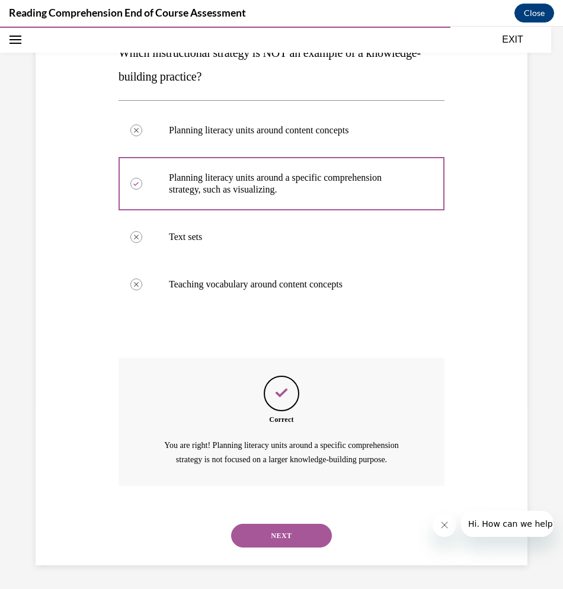
click at [265, 529] on button "NEXT" at bounding box center [281, 536] width 101 height 24
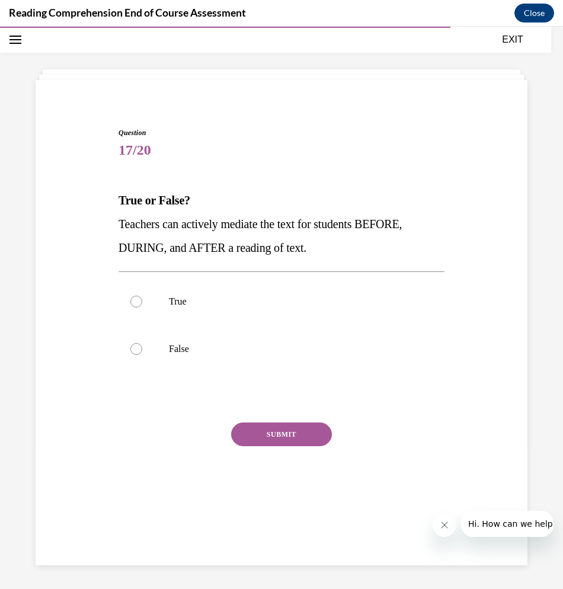
click at [267, 537] on div "Question 17/20 True or False? Teachers can actively mediate the text for studen…" at bounding box center [282, 322] width 492 height 485
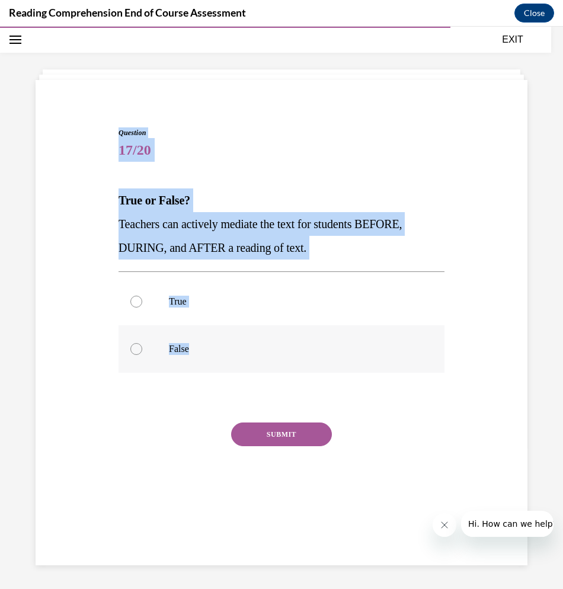
drag, startPoint x: 96, startPoint y: 126, endPoint x: 367, endPoint y: 364, distance: 361.1
click at [367, 364] on div "Question 17/20 True or False? Teachers can actively mediate the text for studen…" at bounding box center [282, 306] width 498 height 428
click at [206, 318] on label "True" at bounding box center [282, 301] width 326 height 47
click at [142, 308] on input "True" at bounding box center [136, 302] width 12 height 12
radio input "true"
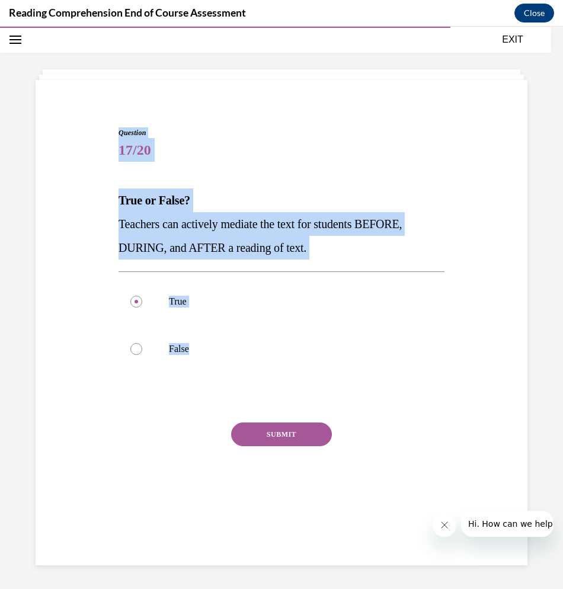
click at [278, 444] on button "SUBMIT" at bounding box center [281, 435] width 101 height 24
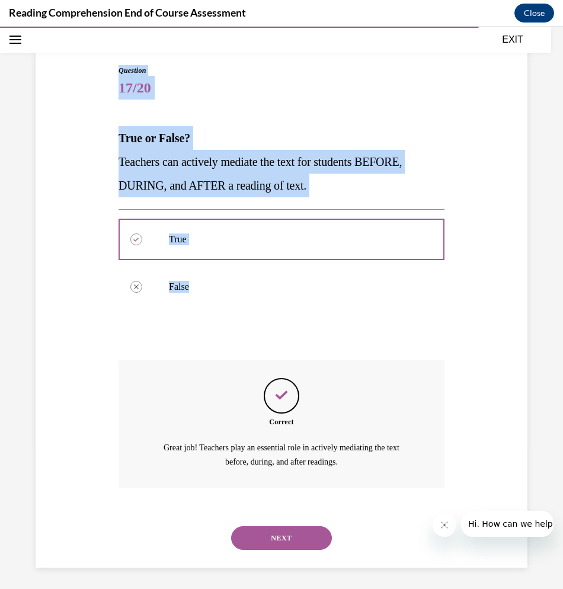
scroll to position [102, 0]
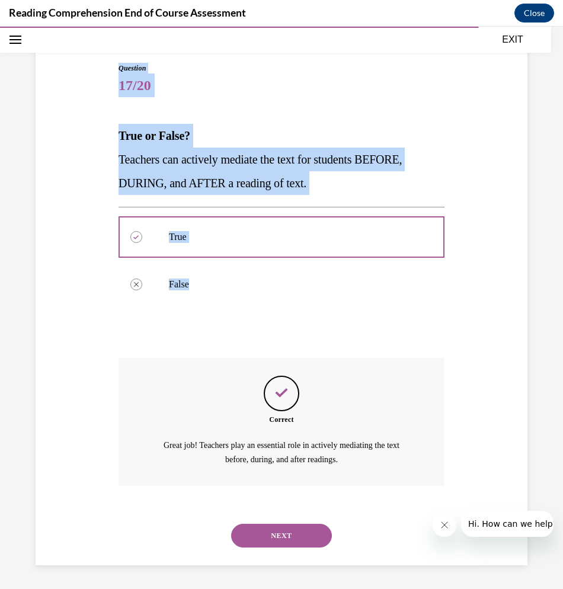
click at [290, 544] on button "NEXT" at bounding box center [281, 536] width 101 height 24
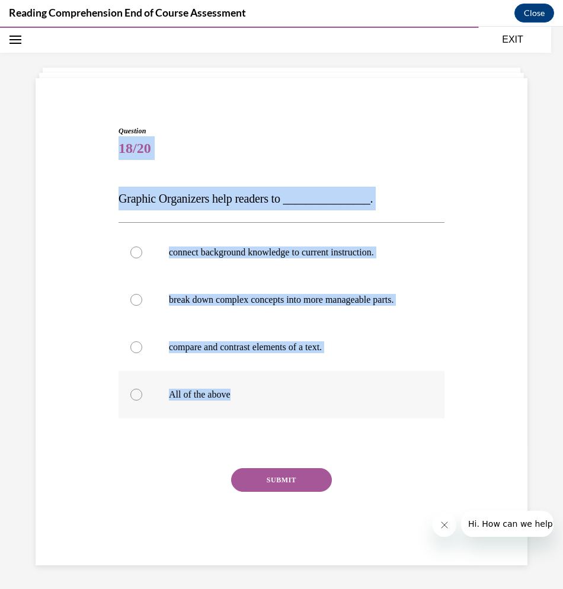
drag, startPoint x: 114, startPoint y: 131, endPoint x: 379, endPoint y: 382, distance: 365.5
click at [379, 382] on div "Question 18/20 Graphic Organizers help readers to _______________. connect back…" at bounding box center [282, 336] width 332 height 457
click at [211, 386] on label "All of the above" at bounding box center [282, 394] width 326 height 47
click at [142, 389] on input "All of the above" at bounding box center [136, 395] width 12 height 12
radio input "true"
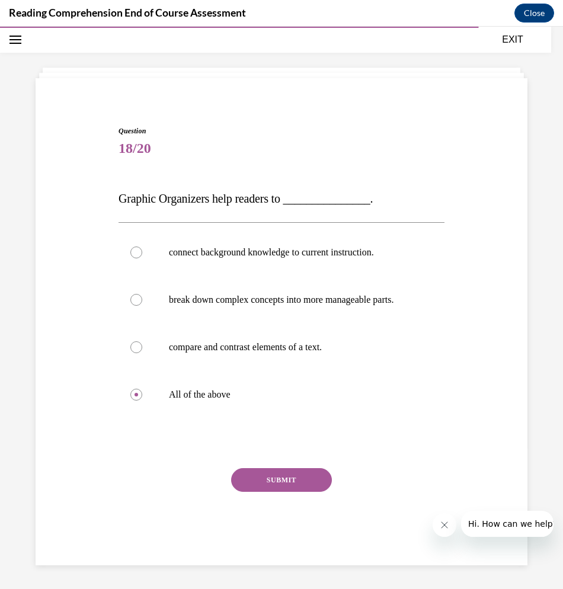
click at [302, 474] on button "SUBMIT" at bounding box center [281, 480] width 101 height 24
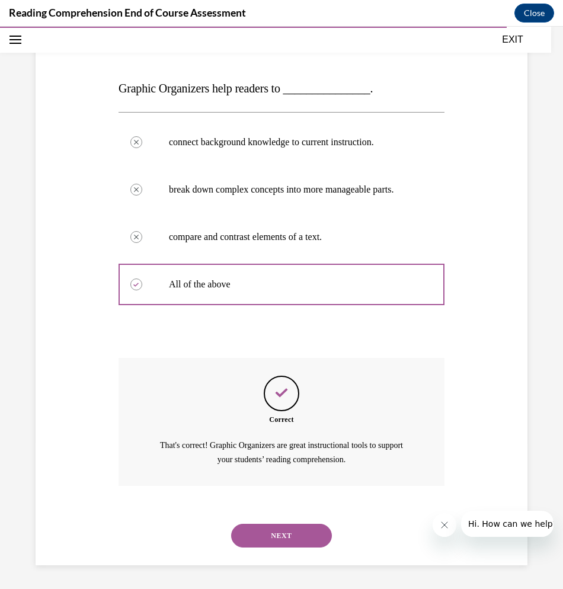
click at [266, 536] on button "NEXT" at bounding box center [281, 536] width 101 height 24
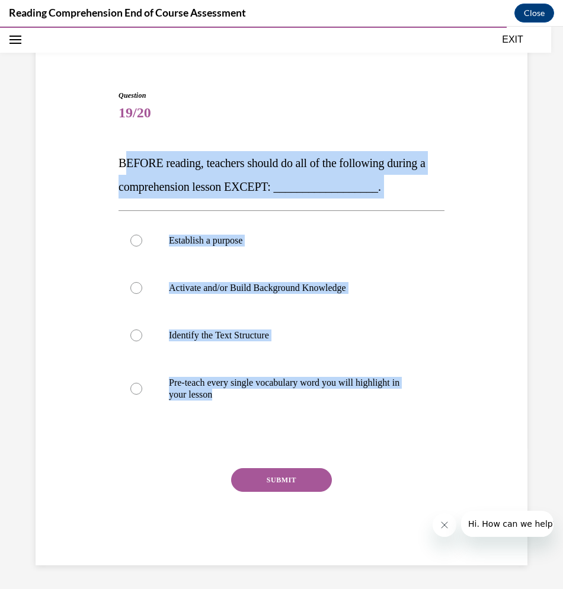
drag, startPoint x: 122, startPoint y: 155, endPoint x: 394, endPoint y: 418, distance: 378.8
click at [394, 418] on div "Question 19/20 BEFORE reading, teachers should do all of the following during a…" at bounding box center [282, 327] width 326 height 475
click at [205, 157] on span "BEFORE reading, teachers should do all of the following during a comprehension …" at bounding box center [272, 174] width 307 height 37
click at [205, 156] on p "BEFORE reading, teachers should do all of the following during a comprehension …" at bounding box center [282, 174] width 326 height 47
drag, startPoint x: 205, startPoint y: 156, endPoint x: 181, endPoint y: 181, distance: 34.4
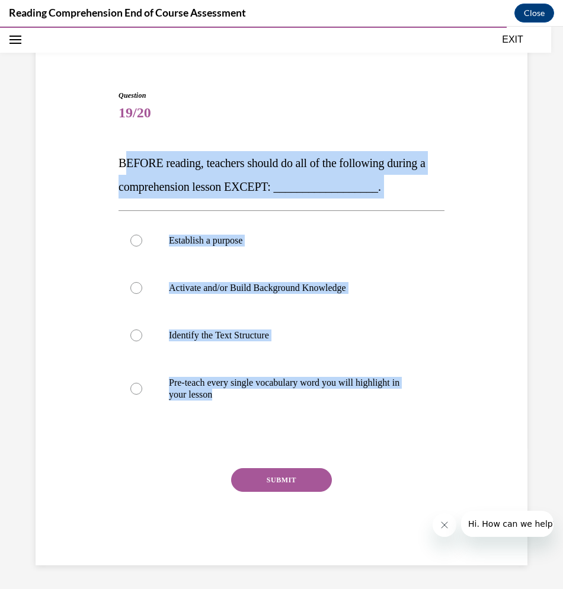
click at [182, 181] on span "BEFORE reading, teachers should do all of the following during a comprehension …" at bounding box center [272, 174] width 307 height 37
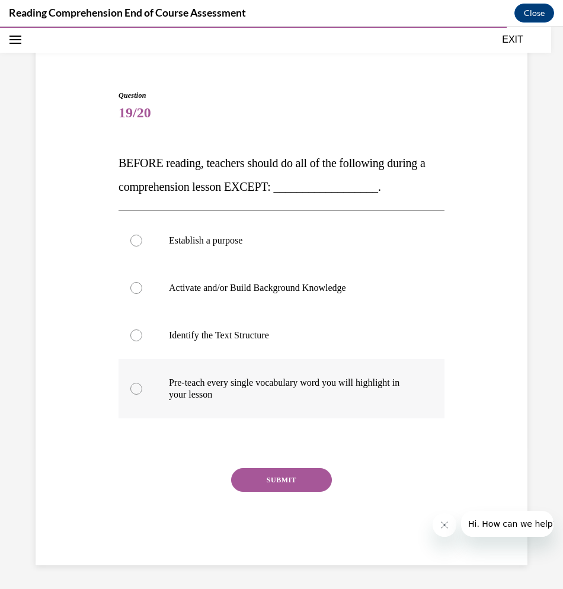
click at [280, 378] on p "Pre-teach every single vocabulary word you will highlight in your lesson" at bounding box center [292, 389] width 246 height 24
click at [142, 383] on input "Pre-teach every single vocabulary word you will highlight in your lesson" at bounding box center [136, 389] width 12 height 12
radio input "true"
click at [290, 474] on button "SUBMIT" at bounding box center [281, 480] width 101 height 24
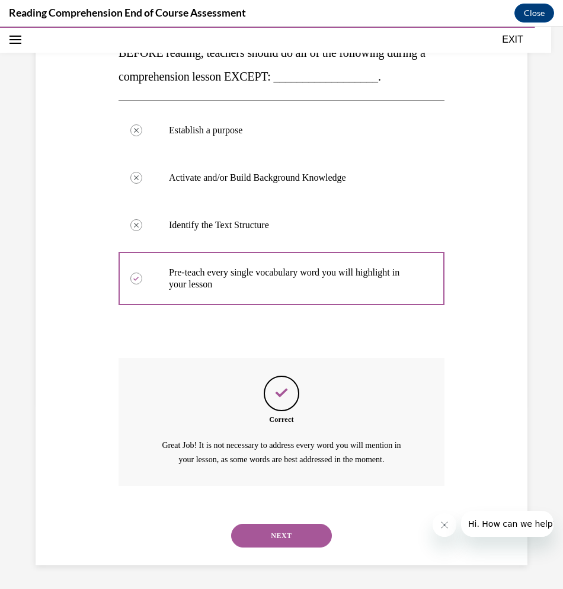
click at [276, 525] on button "NEXT" at bounding box center [281, 536] width 101 height 24
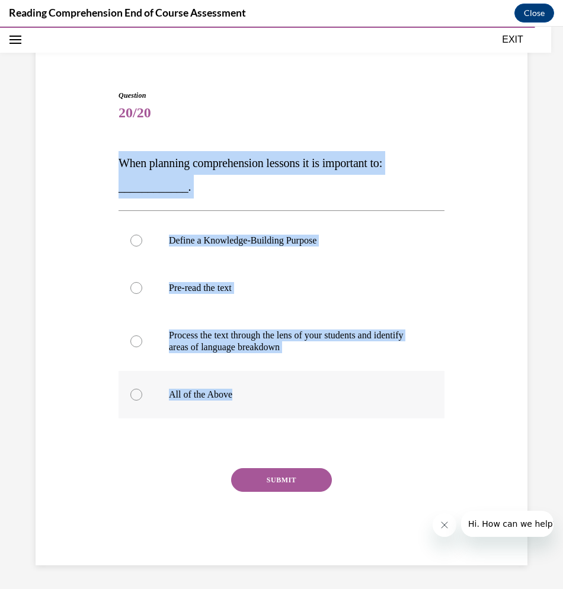
drag, startPoint x: 116, startPoint y: 162, endPoint x: 342, endPoint y: 414, distance: 338.2
click at [342, 414] on div "Question 20/20 When planning comprehension lessons it is important to: ________…" at bounding box center [282, 310] width 498 height 511
click at [145, 178] on p "When planning comprehension lessons it is important to: ____________." at bounding box center [282, 174] width 326 height 47
click at [150, 167] on span "When planning comprehension lessons it is important to: ____________." at bounding box center [251, 174] width 264 height 37
click at [212, 156] on p "When planning comprehension lessons it is important to: ____________." at bounding box center [282, 174] width 326 height 47
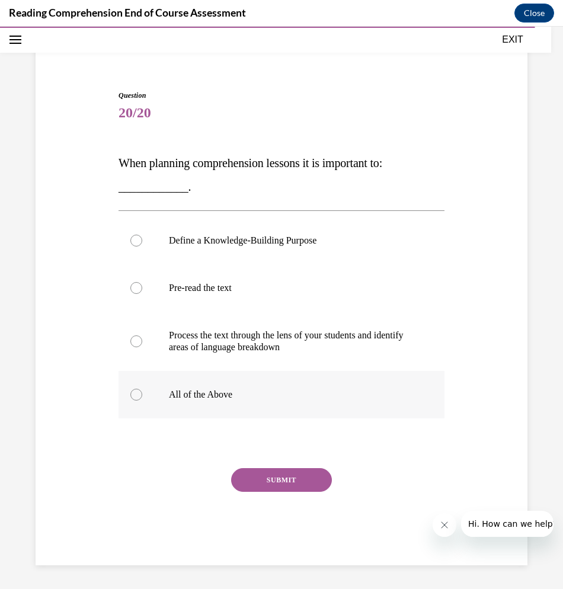
click at [165, 392] on label "All of the Above" at bounding box center [282, 394] width 326 height 47
click at [142, 392] on input "All of the Above" at bounding box center [136, 395] width 12 height 12
radio input "true"
click at [295, 488] on button "SUBMIT" at bounding box center [281, 480] width 101 height 24
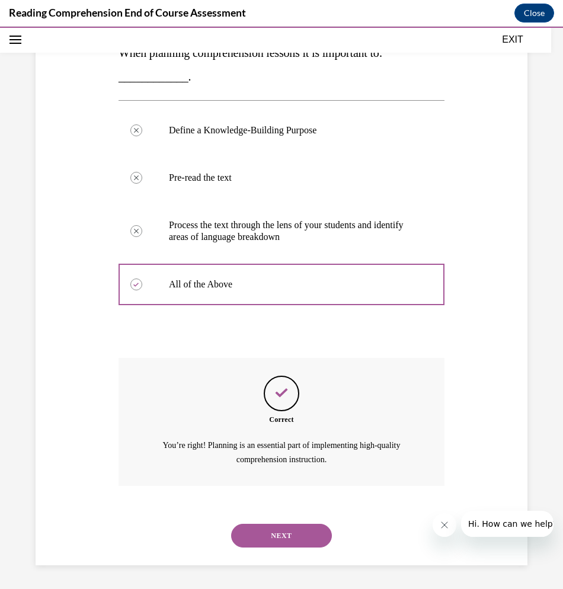
click at [286, 536] on button "NEXT" at bounding box center [281, 536] width 101 height 24
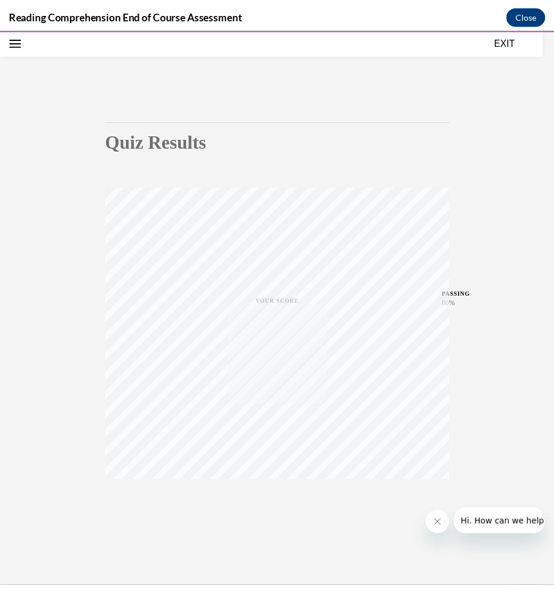
scroll to position [45, 0]
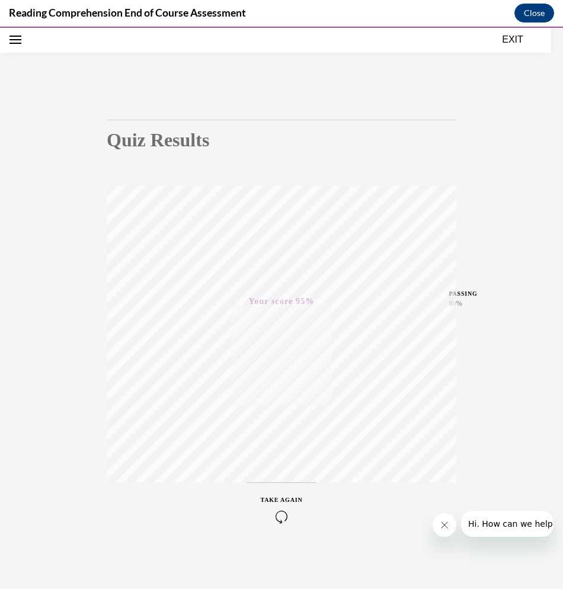
click at [514, 47] on div "EXIT" at bounding box center [275, 40] width 551 height 26
click at [515, 40] on button "EXIT" at bounding box center [512, 40] width 71 height 14
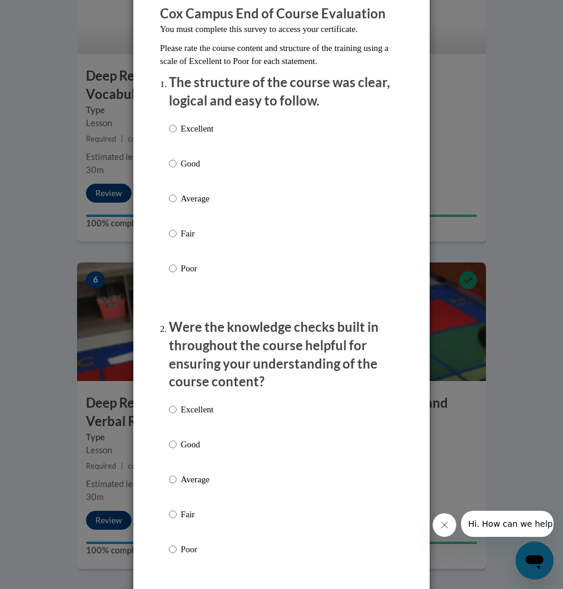
scroll to position [178, 0]
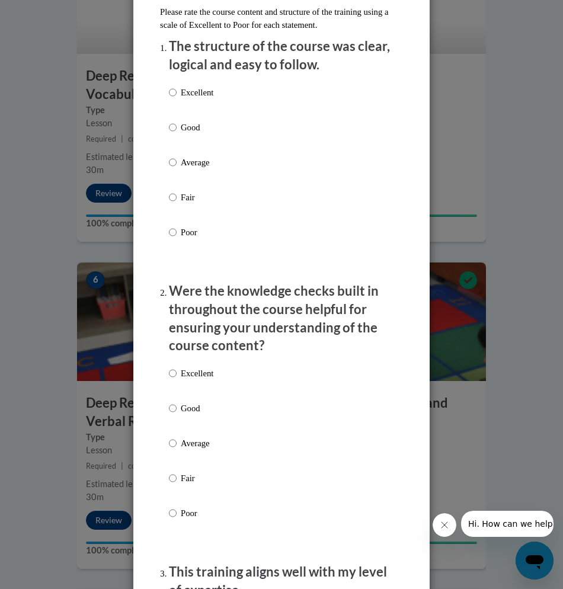
click at [181, 85] on div "Excellent Good Average Fair Poor" at bounding box center [191, 172] width 44 height 184
click at [194, 80] on div "Excellent Good Average Fair Poor" at bounding box center [191, 172] width 44 height 184
click at [189, 95] on p "Excellent" at bounding box center [197, 92] width 33 height 13
click at [177, 95] on input "Excellent" at bounding box center [173, 92] width 8 height 13
radio input "true"
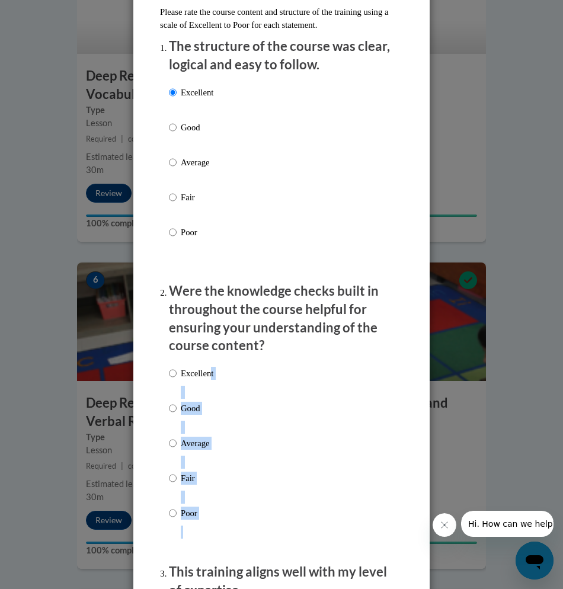
click at [208, 372] on div "Excellent Good Average Fair Poor" at bounding box center [281, 457] width 225 height 193
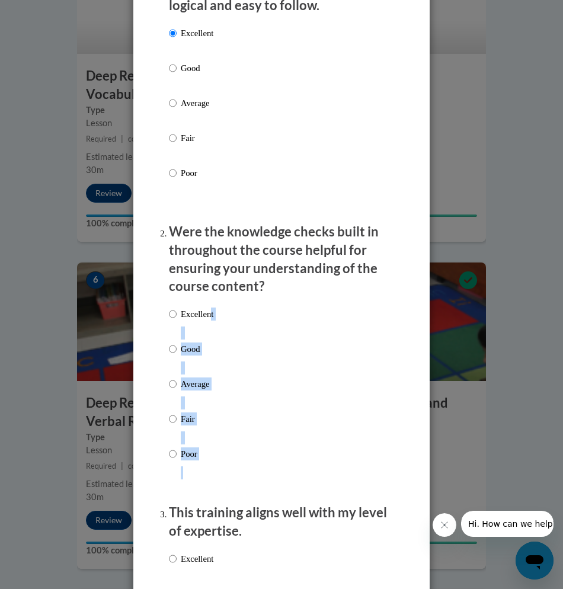
click at [204, 369] on label "Good" at bounding box center [191, 359] width 44 height 32
click at [177, 356] on input "Good" at bounding box center [173, 349] width 8 height 13
radio input "true"
click at [197, 321] on label "Excellent" at bounding box center [191, 324] width 44 height 32
click at [177, 321] on input "Excellent" at bounding box center [173, 314] width 8 height 13
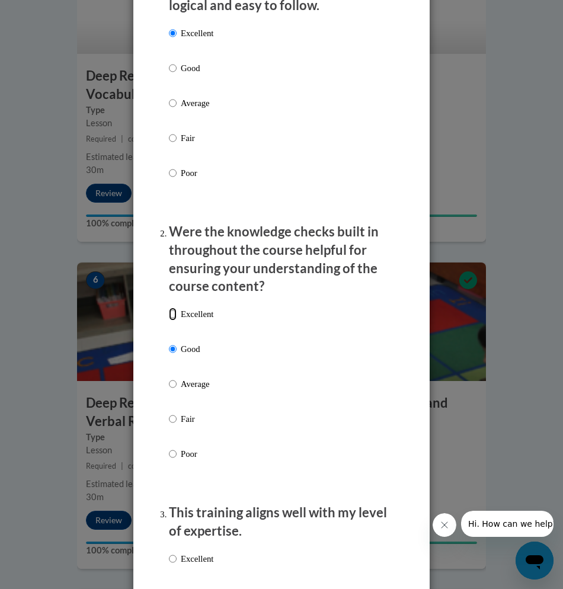
radio input "true"
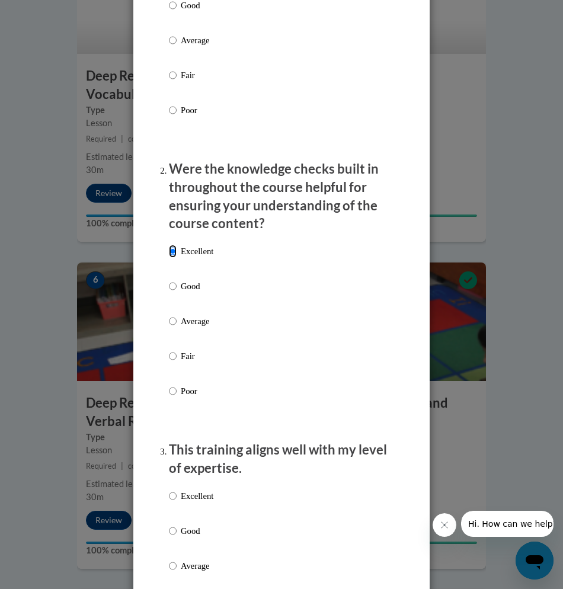
scroll to position [711, 0]
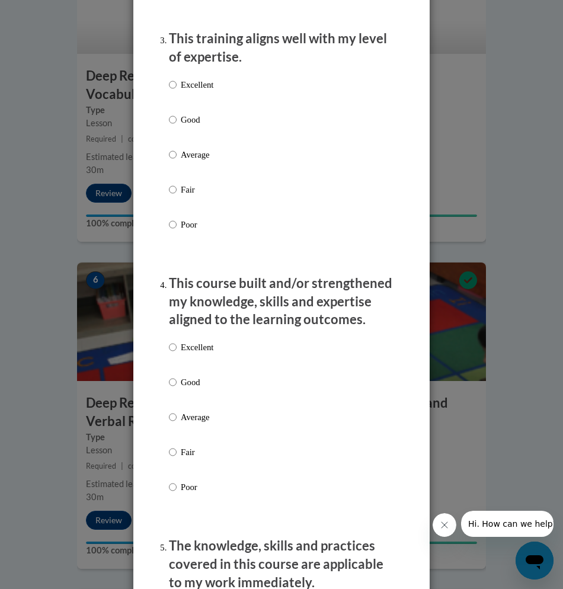
click at [194, 93] on label "Excellent" at bounding box center [191, 94] width 44 height 32
click at [177, 91] on input "Excellent" at bounding box center [173, 84] width 8 height 13
radio input "true"
click at [194, 354] on label "Excellent" at bounding box center [191, 357] width 44 height 32
click at [177, 354] on input "Excellent" at bounding box center [173, 347] width 8 height 13
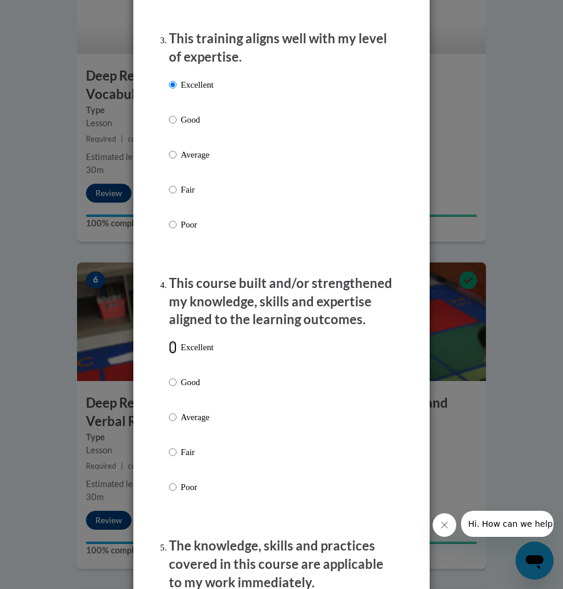
radio input "true"
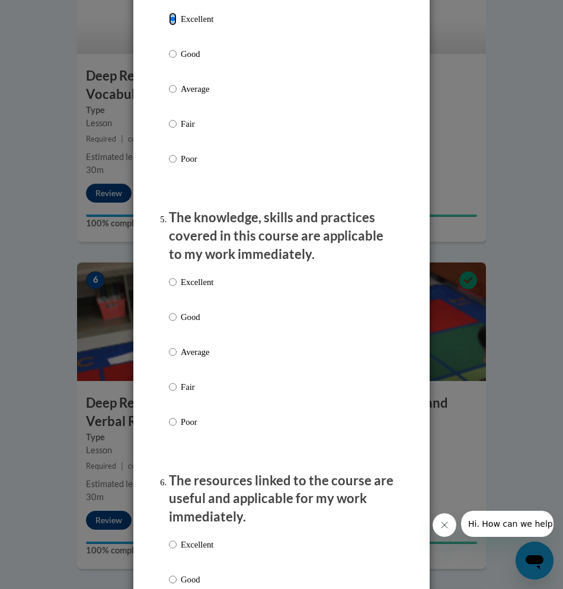
scroll to position [1067, 0]
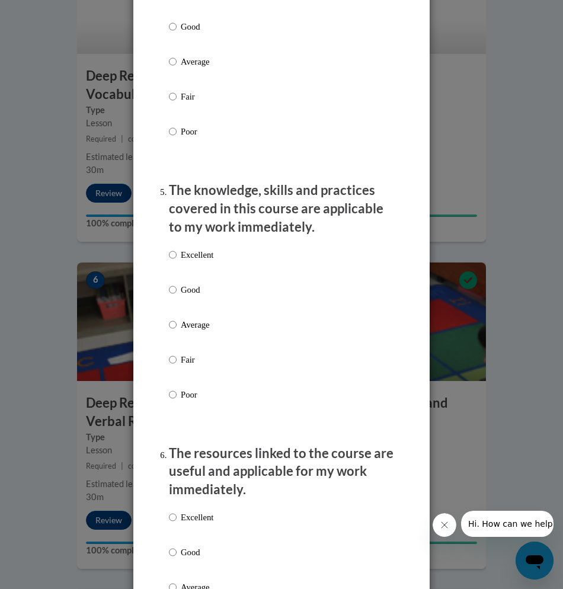
click at [196, 252] on p "Excellent" at bounding box center [197, 254] width 33 height 13
click at [177, 252] on input "Excellent" at bounding box center [173, 254] width 8 height 13
radio input "true"
click at [190, 507] on div "Excellent Good Average Fair Poor" at bounding box center [191, 597] width 44 height 184
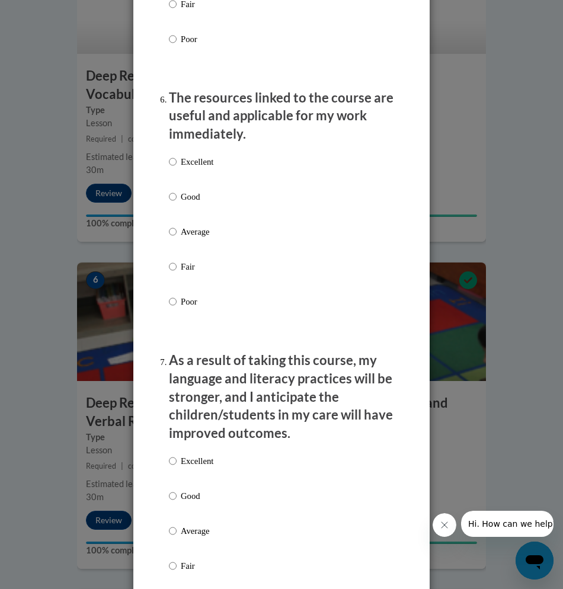
click at [186, 155] on p "Excellent" at bounding box center [197, 161] width 33 height 13
click at [177, 155] on input "Excellent" at bounding box center [173, 161] width 8 height 13
radio input "true"
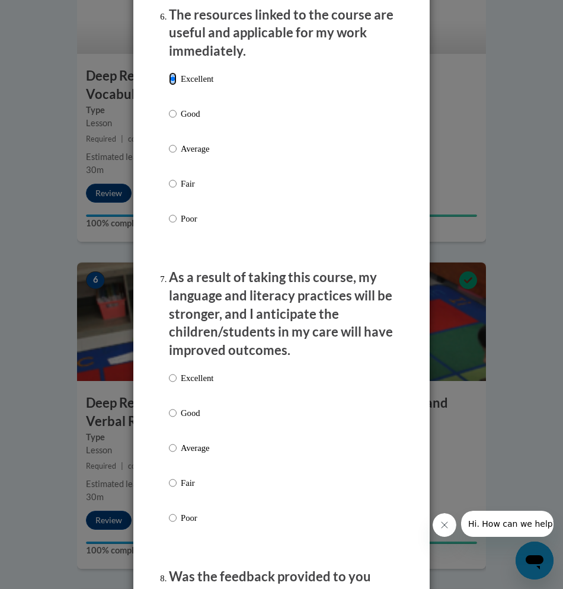
scroll to position [1778, 0]
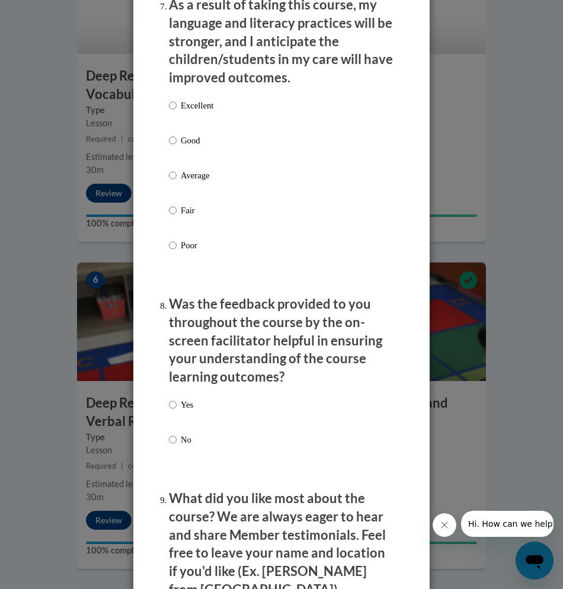
drag, startPoint x: 184, startPoint y: 110, endPoint x: 183, endPoint y: 138, distance: 27.9
click at [183, 110] on label "Excellent" at bounding box center [191, 115] width 44 height 32
click at [177, 110] on input "Excellent" at bounding box center [173, 105] width 8 height 13
radio input "true"
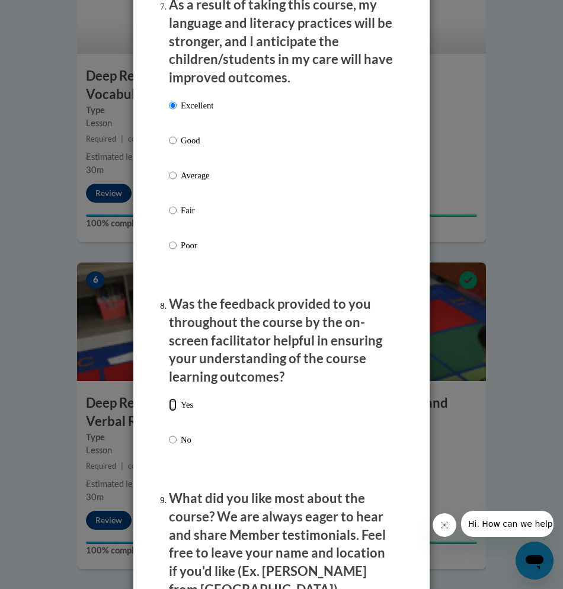
click at [169, 399] on input "Yes" at bounding box center [173, 404] width 8 height 13
radio input "true"
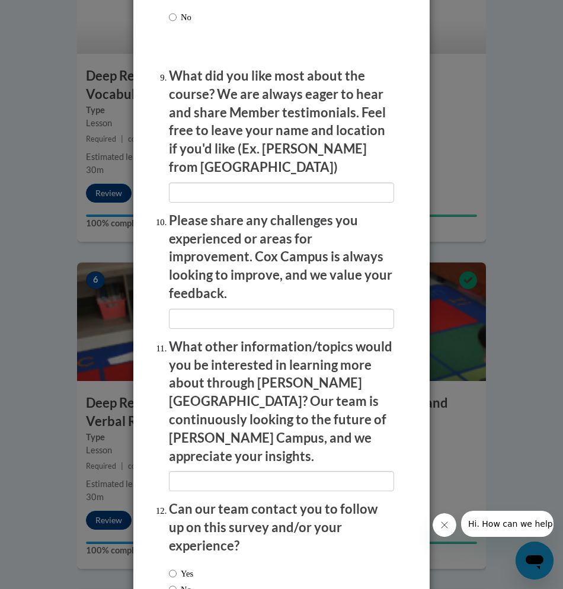
scroll to position [2220, 0]
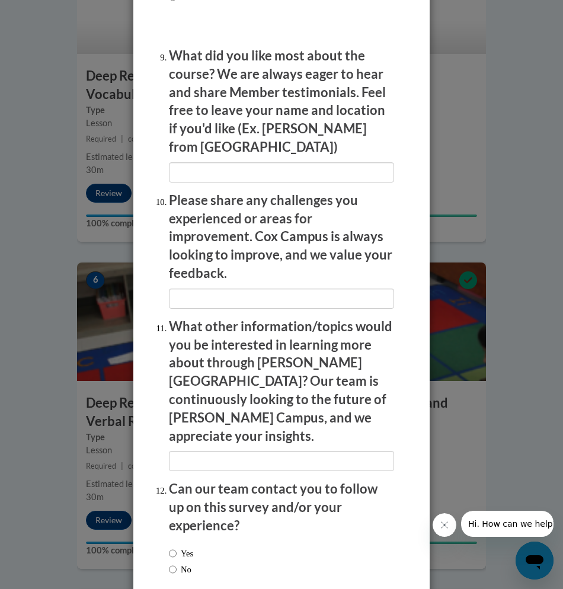
click at [174, 563] on label "No" at bounding box center [180, 569] width 23 height 13
click at [174, 563] on input "No" at bounding box center [173, 569] width 8 height 13
radio input "true"
